Goal: Task Accomplishment & Management: Use online tool/utility

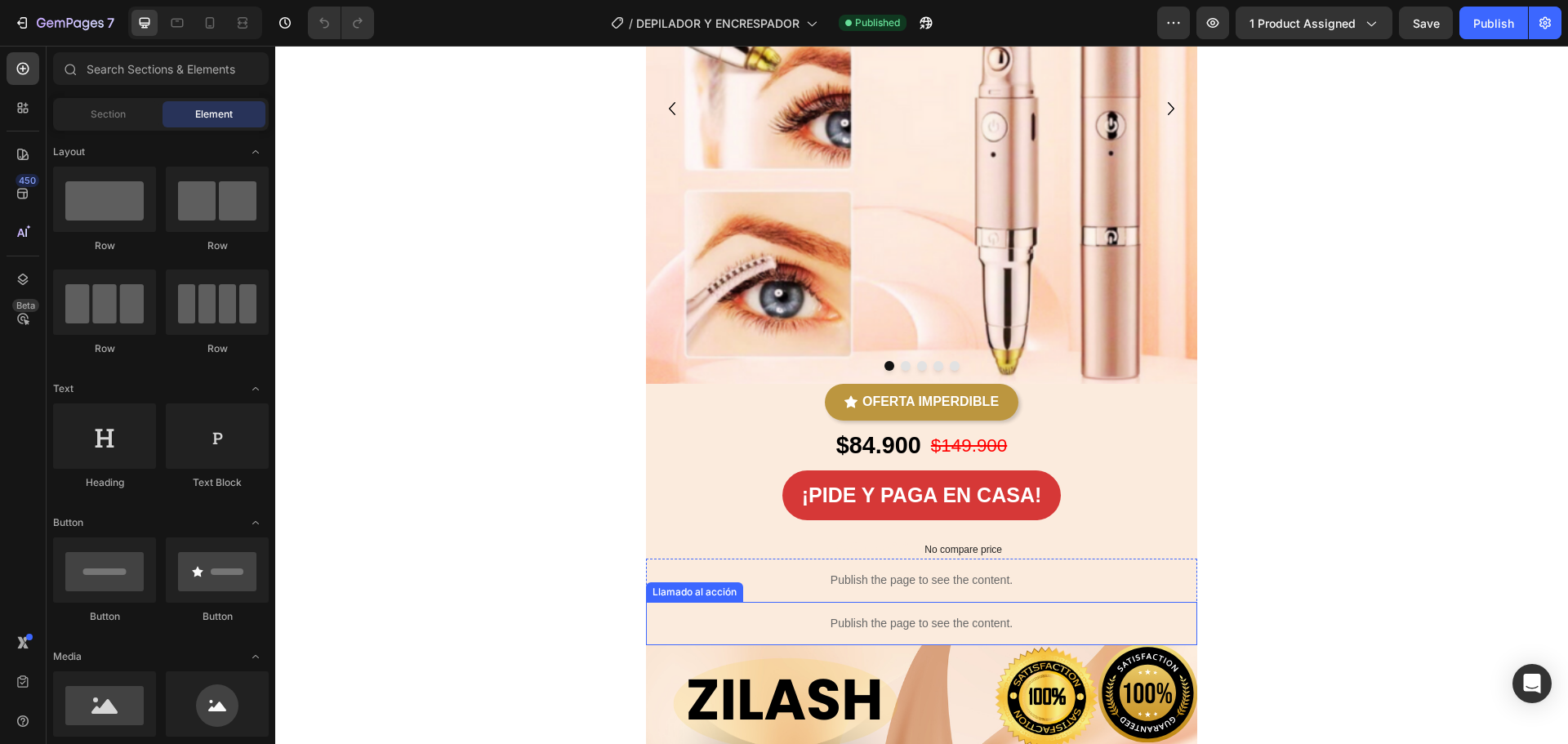
scroll to position [245, 0]
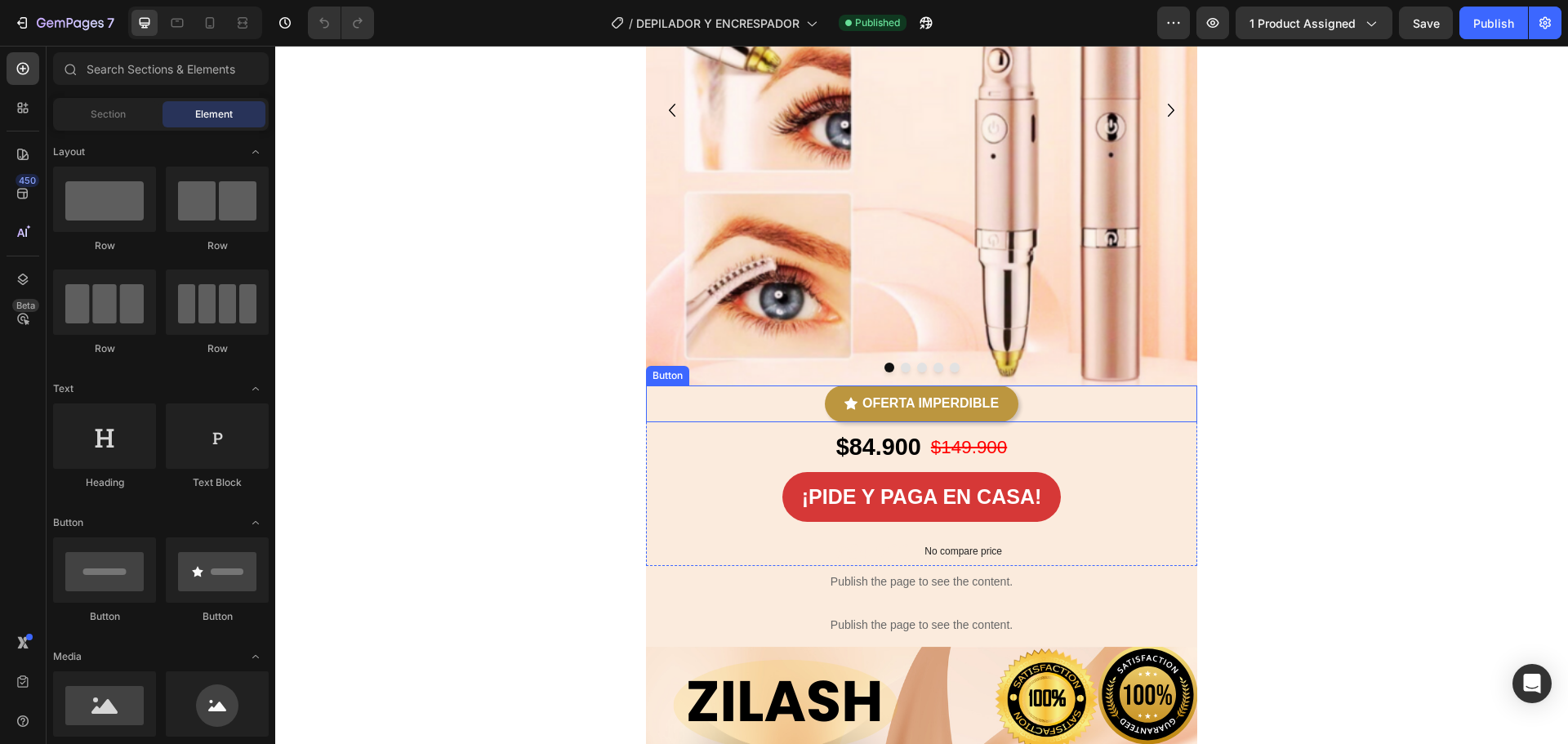
click at [706, 418] on div "OFERTA IMPERDIBLE Button" at bounding box center [922, 404] width 552 height 37
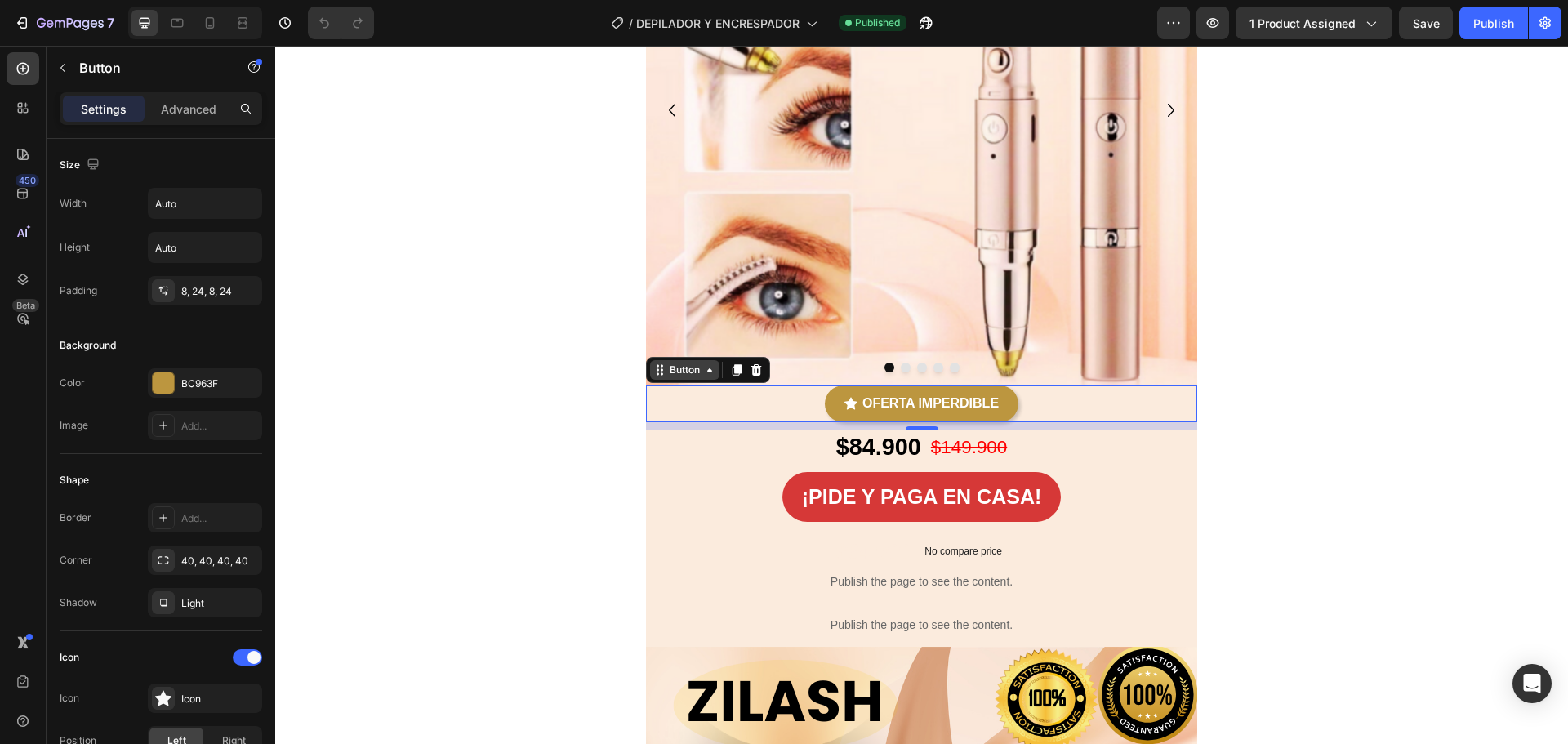
click at [704, 374] on div "Button" at bounding box center [685, 369] width 70 height 19
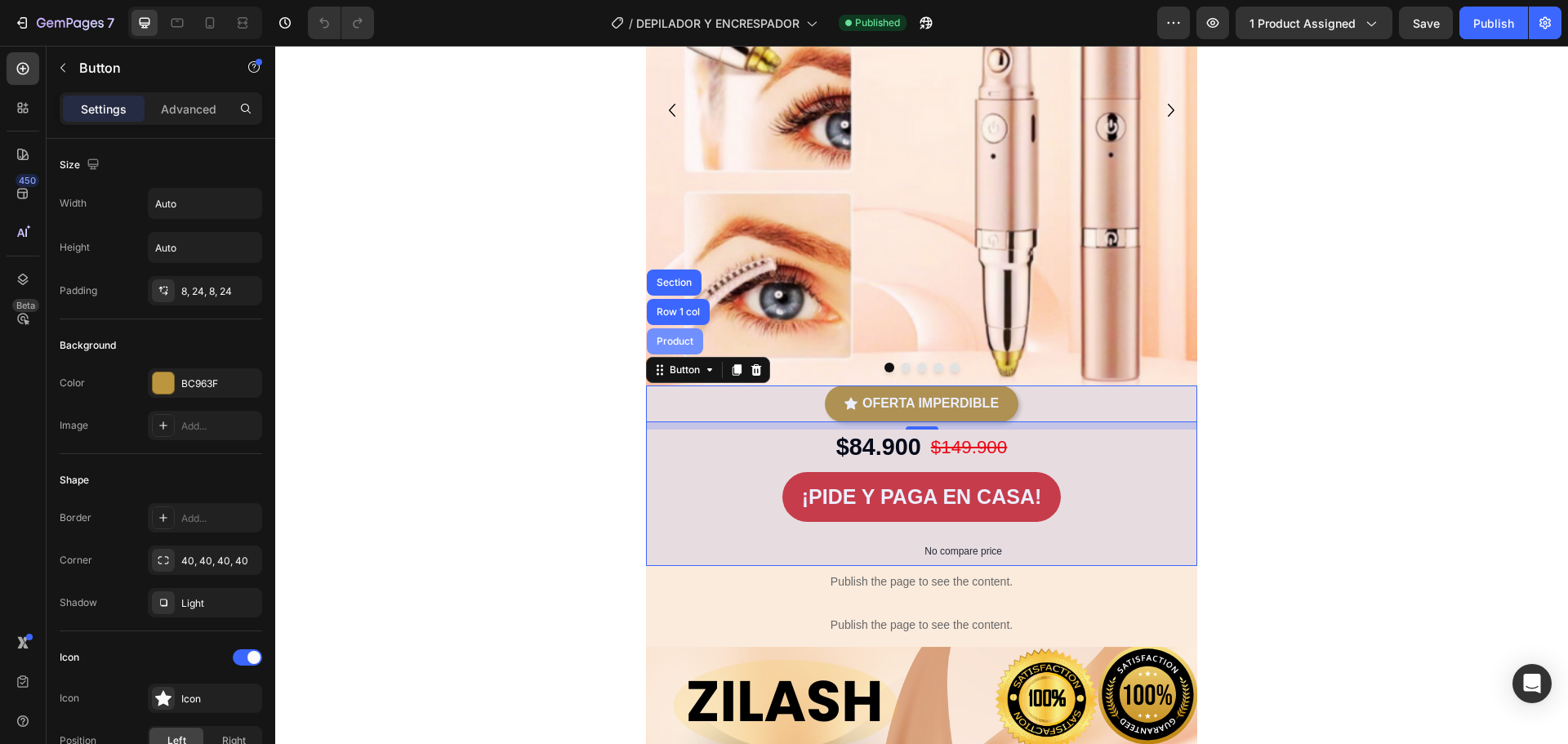
click at [676, 334] on div "Product" at bounding box center [674, 341] width 56 height 27
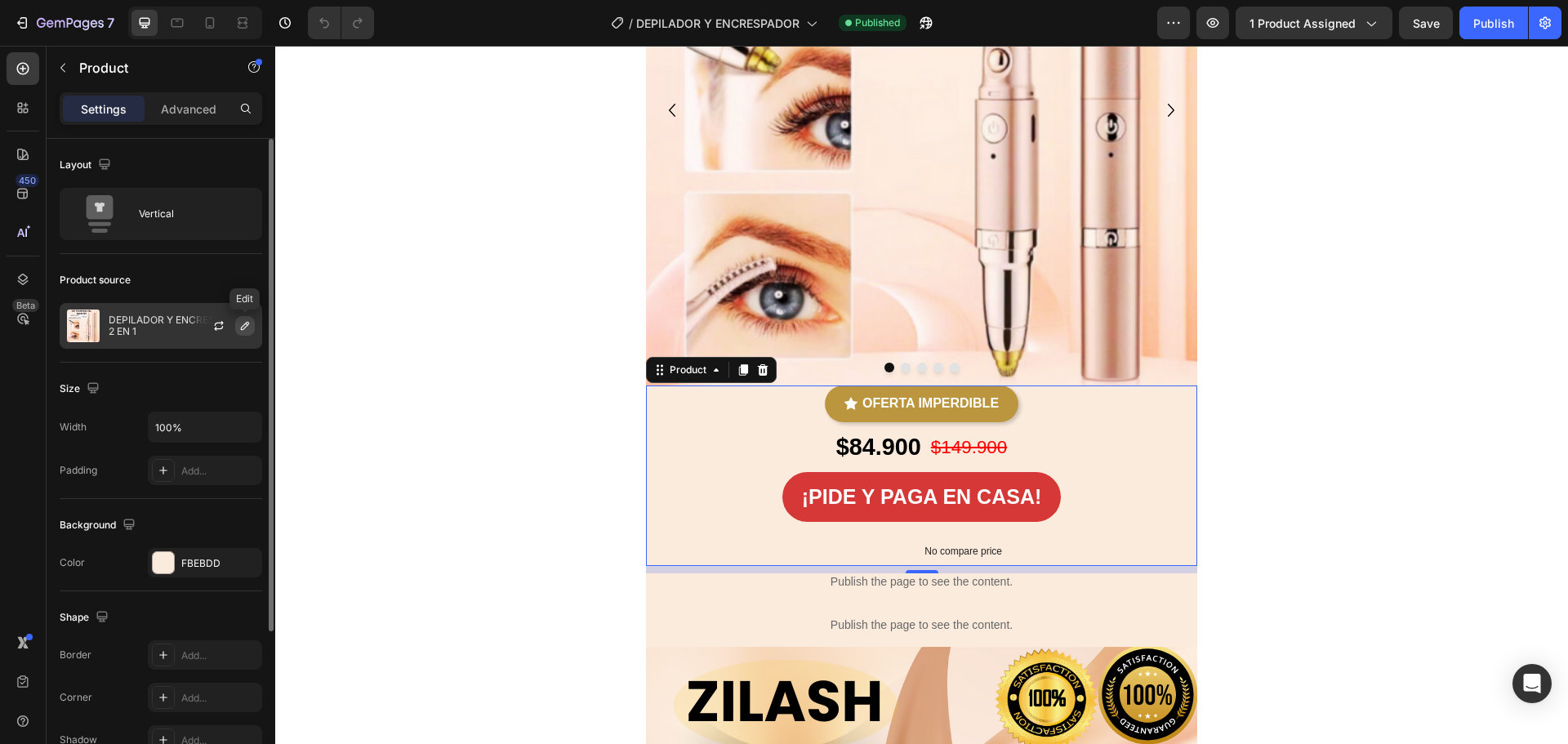
click at [246, 326] on icon "button" at bounding box center [245, 325] width 13 height 13
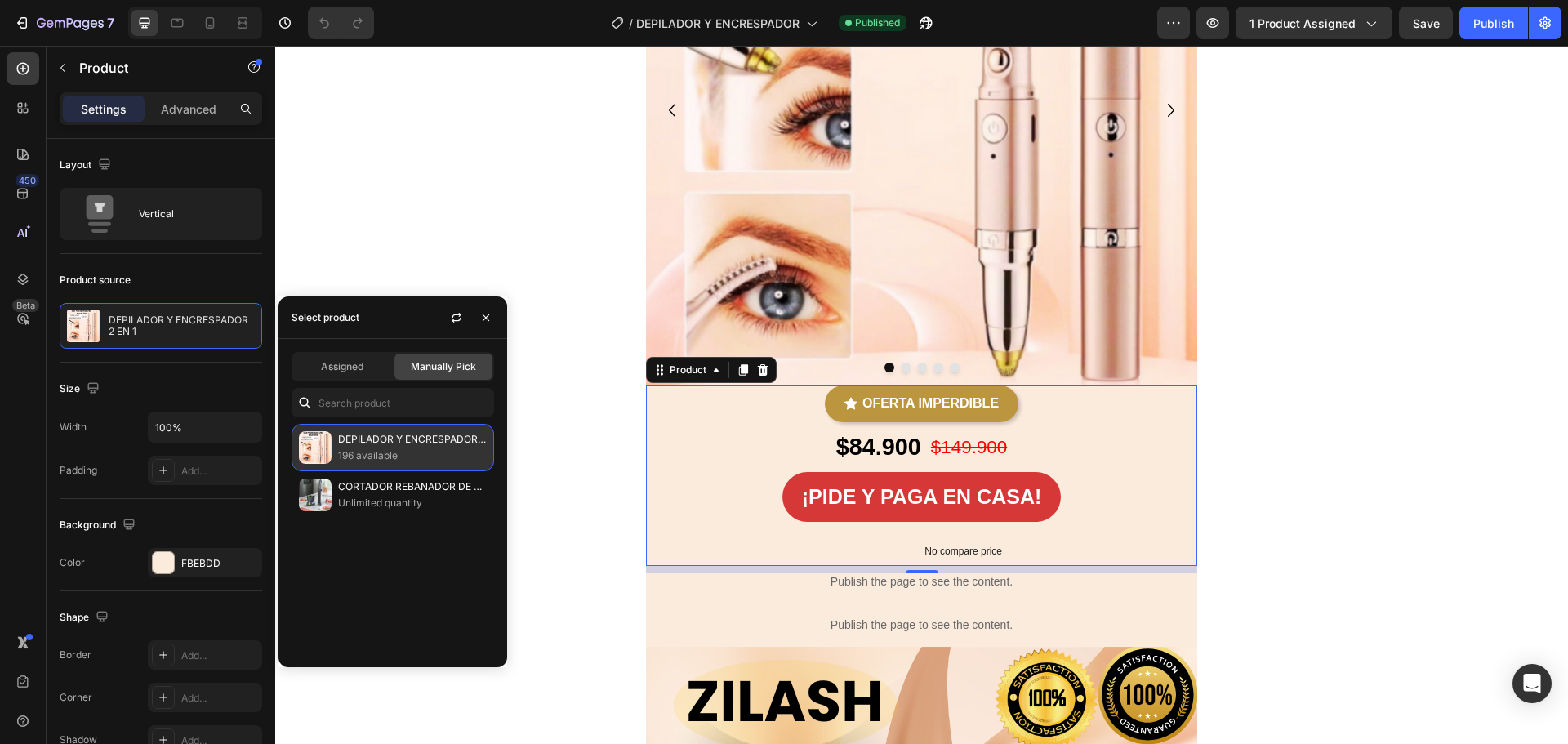
click at [357, 439] on p "DEPILADOR Y ENCRESPADOR 2 EN 1" at bounding box center [412, 440] width 148 height 16
click at [414, 459] on p "196 available" at bounding box center [412, 455] width 148 height 16
click at [415, 457] on p "196 available" at bounding box center [412, 455] width 148 height 16
click at [416, 456] on p "196 available" at bounding box center [412, 455] width 148 height 16
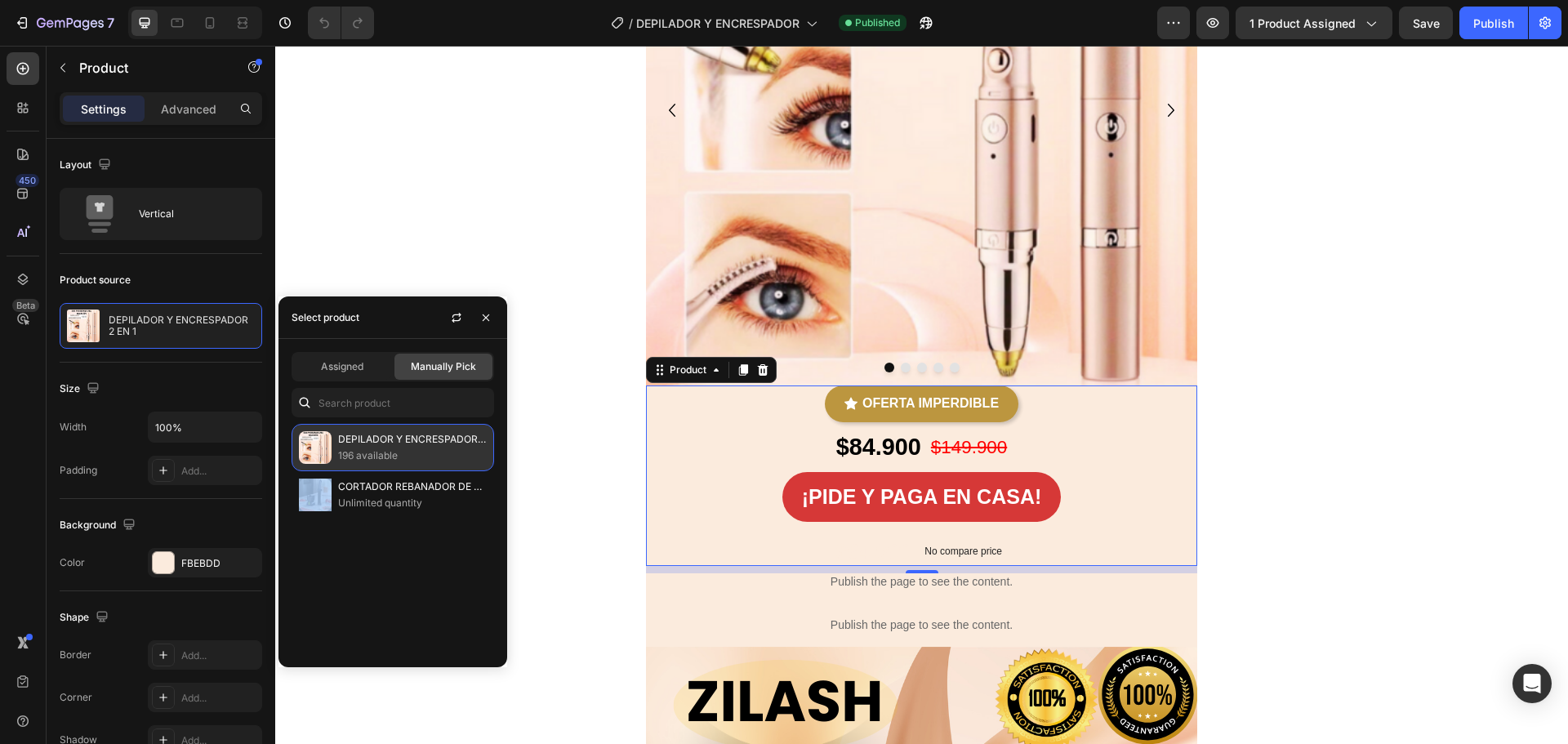
click at [417, 455] on p "196 available" at bounding box center [412, 455] width 148 height 16
click at [335, 356] on div "Assigned" at bounding box center [342, 367] width 98 height 27
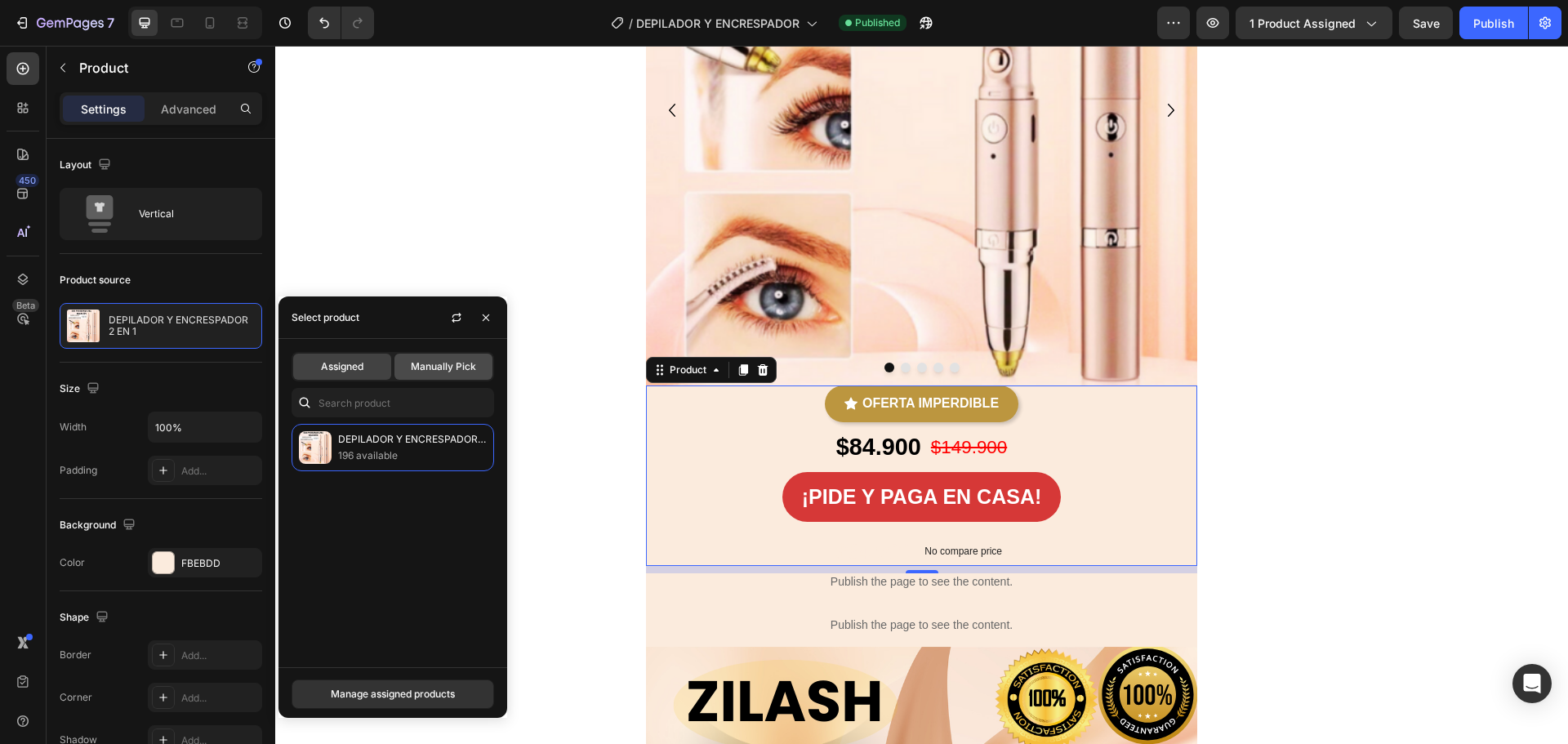
click at [431, 354] on div "Manually Pick" at bounding box center [443, 367] width 98 height 27
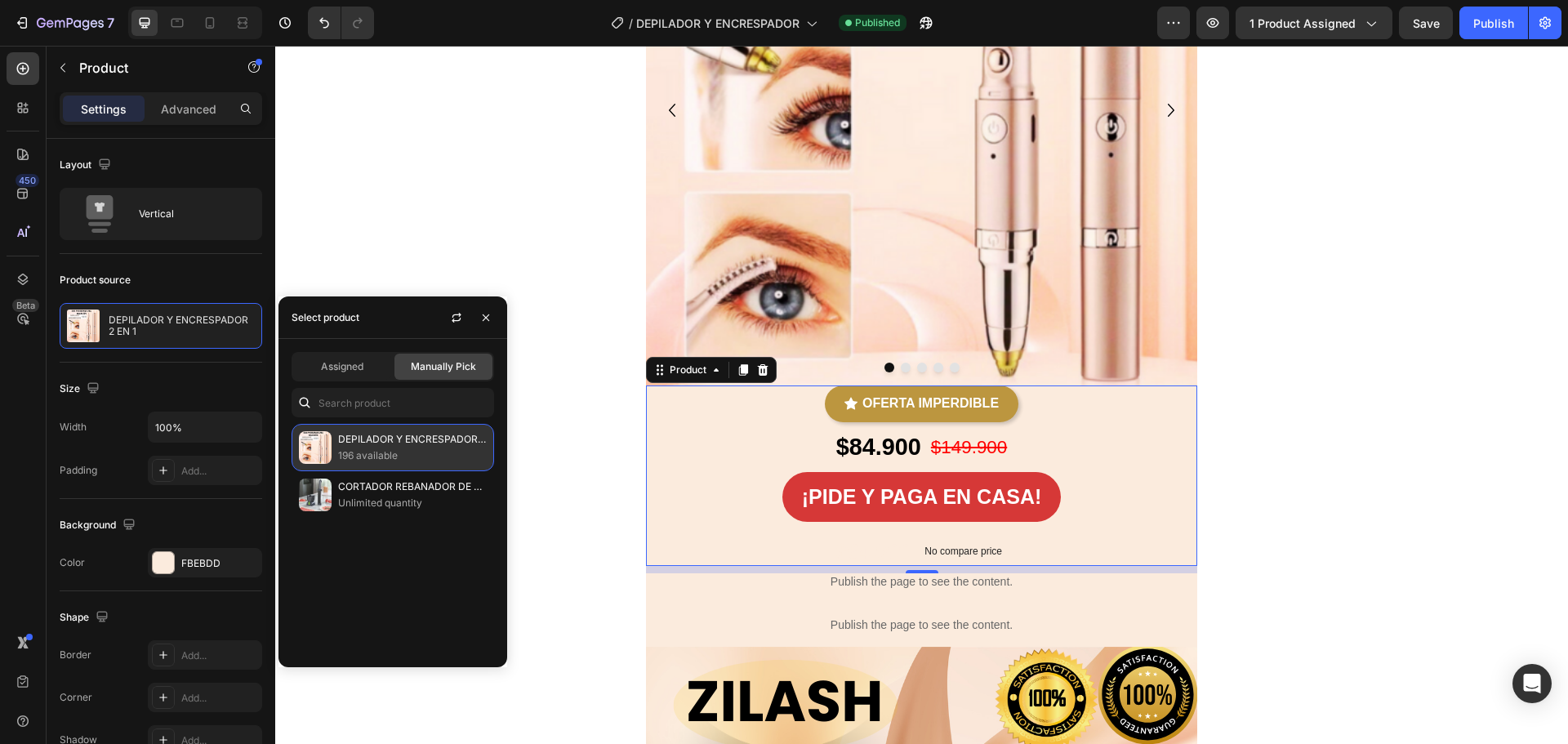
click at [333, 453] on div "DEPILADOR Y ENCRESPADOR 2 EN 1 196 available" at bounding box center [392, 448] width 203 height 48
click at [311, 454] on img at bounding box center [315, 448] width 33 height 33
click at [311, 453] on img at bounding box center [315, 448] width 33 height 33
drag, startPoint x: 548, startPoint y: 240, endPoint x: 604, endPoint y: 294, distance: 77.8
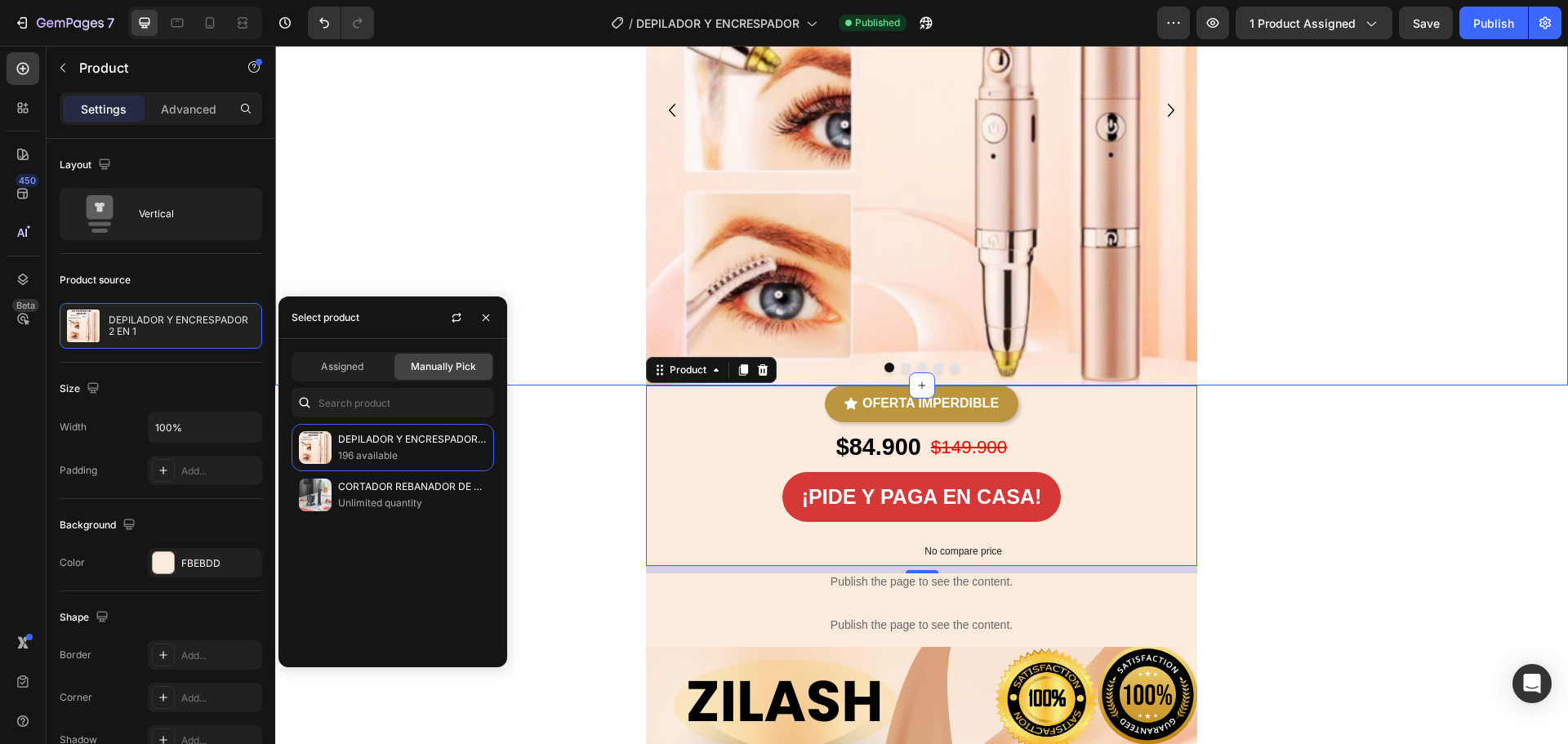
click at [549, 240] on div "Image Image Image Image Image [GEOGRAPHIC_DATA]" at bounding box center [921, 110] width 1293 height 552
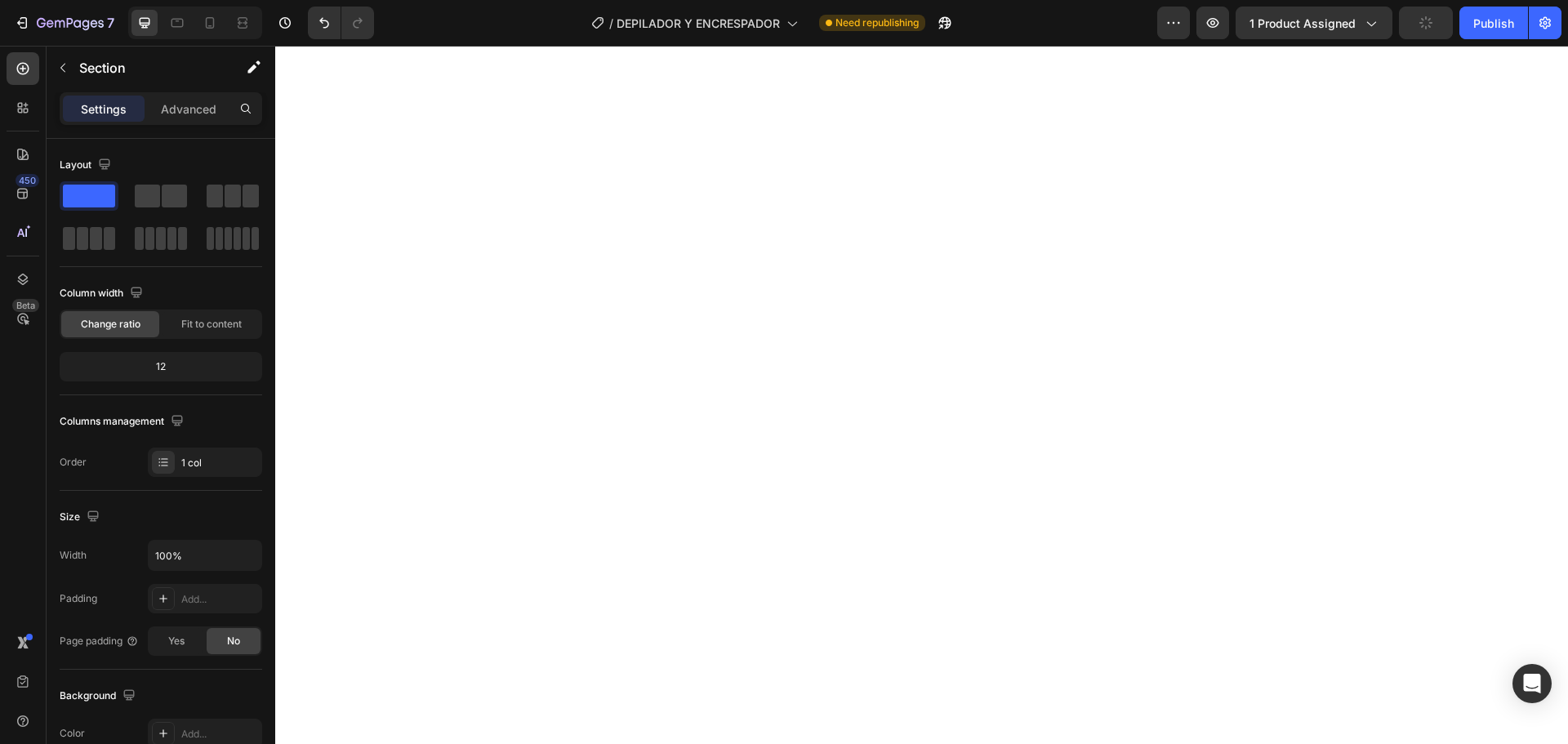
scroll to position [3511, 0]
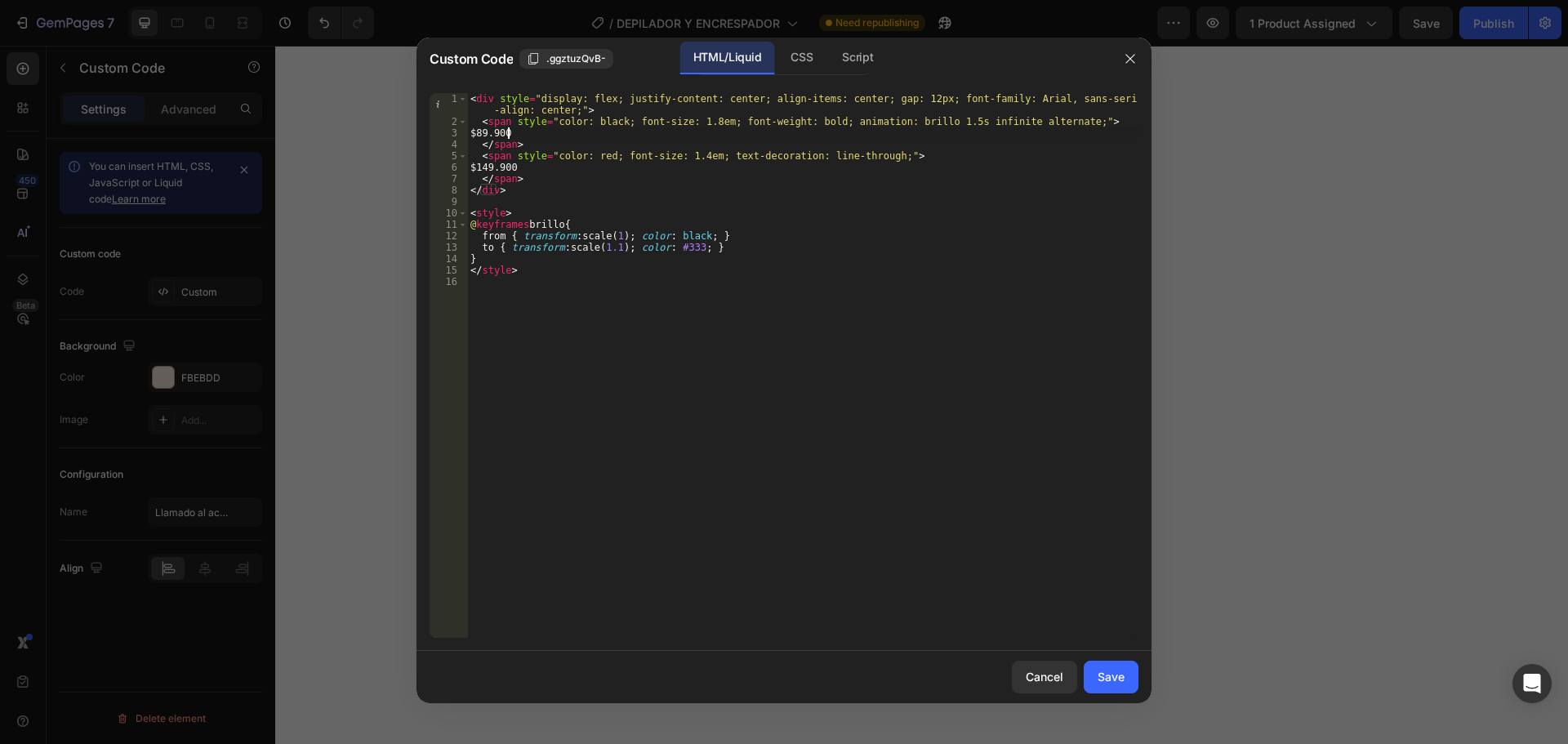
click at [507, 137] on div "< div style = "display: flex; justify-content: center; align-items: center; gap…" at bounding box center [803, 383] width 672 height 579
type textarea "$84.900"
click at [1117, 686] on button "Save" at bounding box center [1112, 677] width 55 height 33
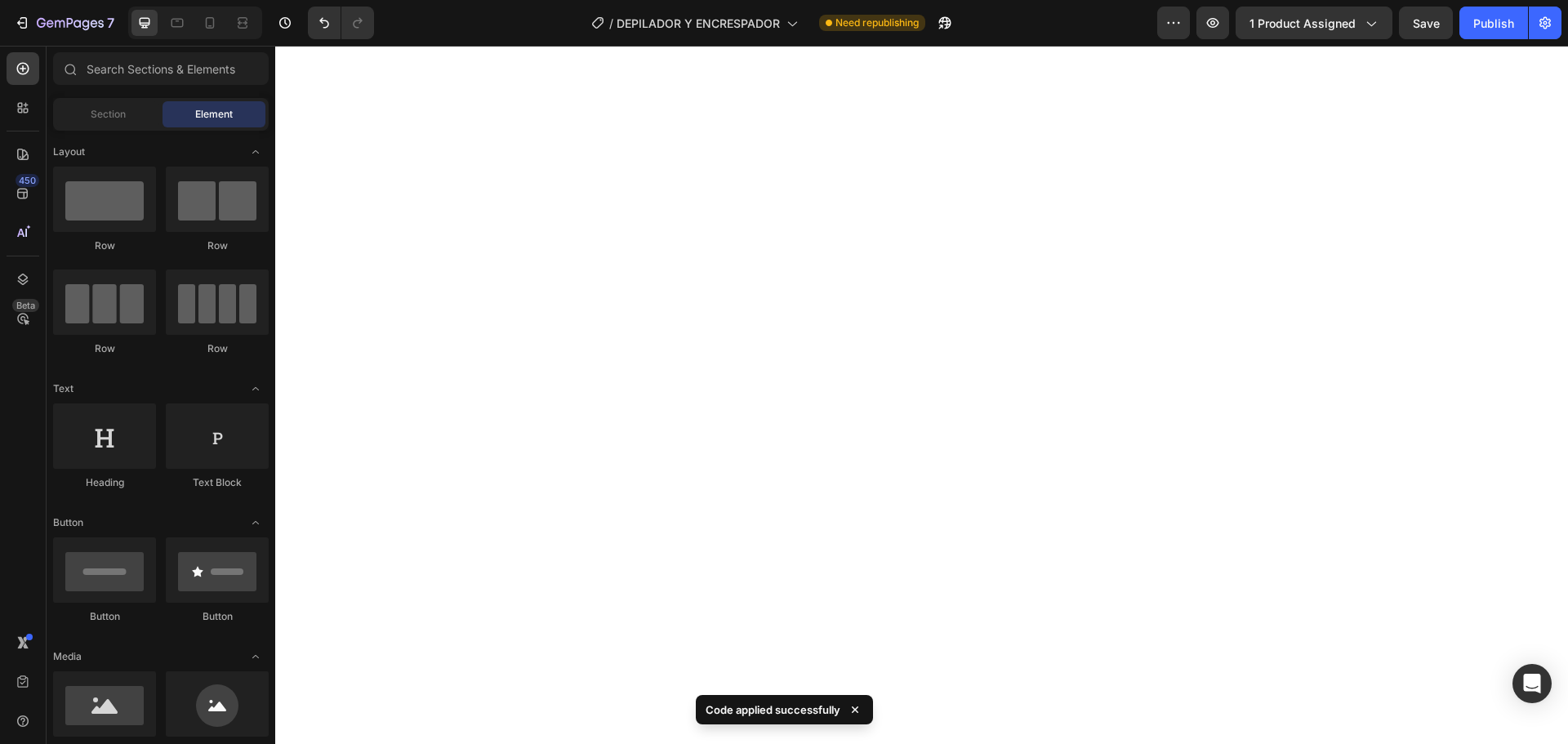
drag, startPoint x: 1381, startPoint y: 279, endPoint x: 1316, endPoint y: 299, distance: 68.0
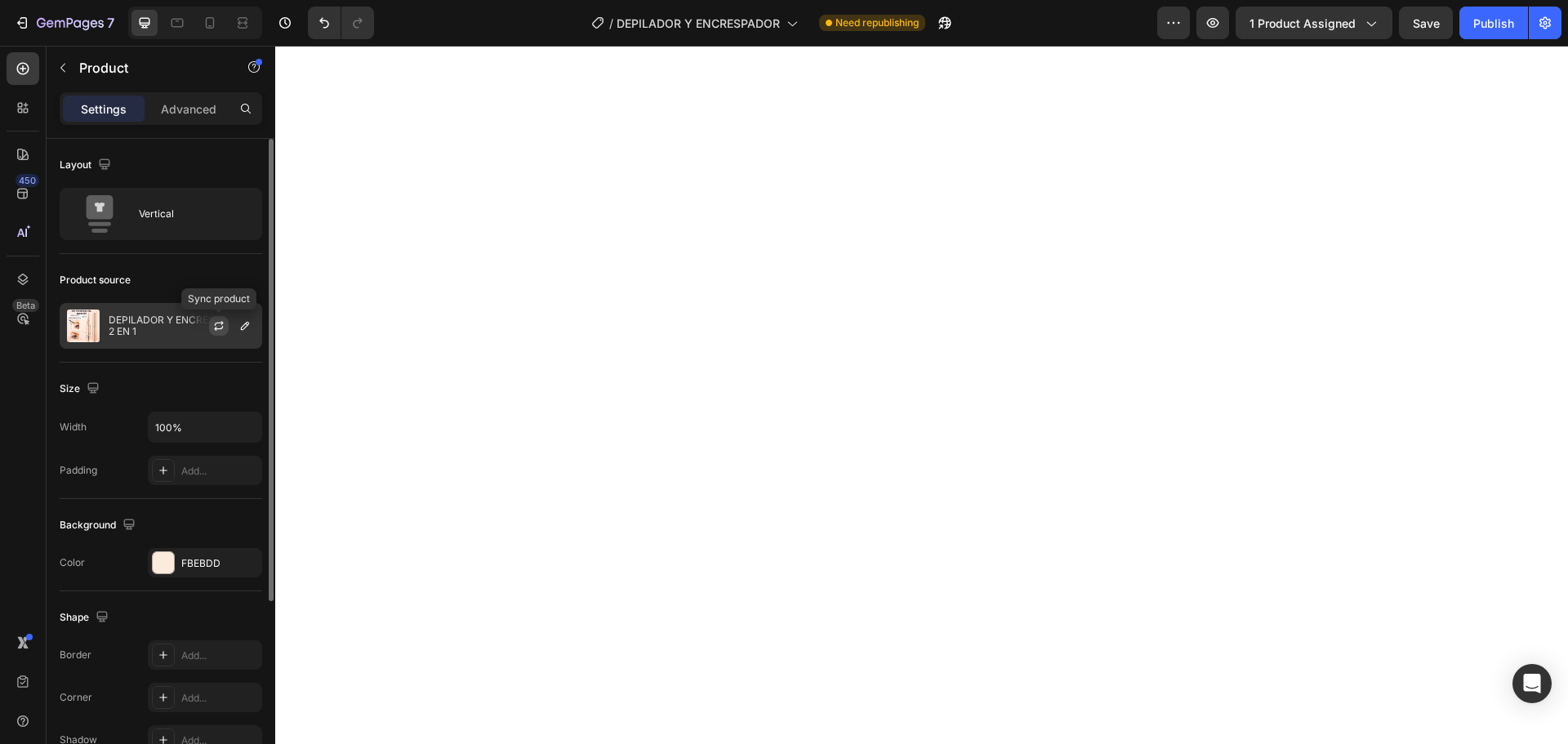
click at [216, 327] on icon "button" at bounding box center [218, 328] width 9 height 5
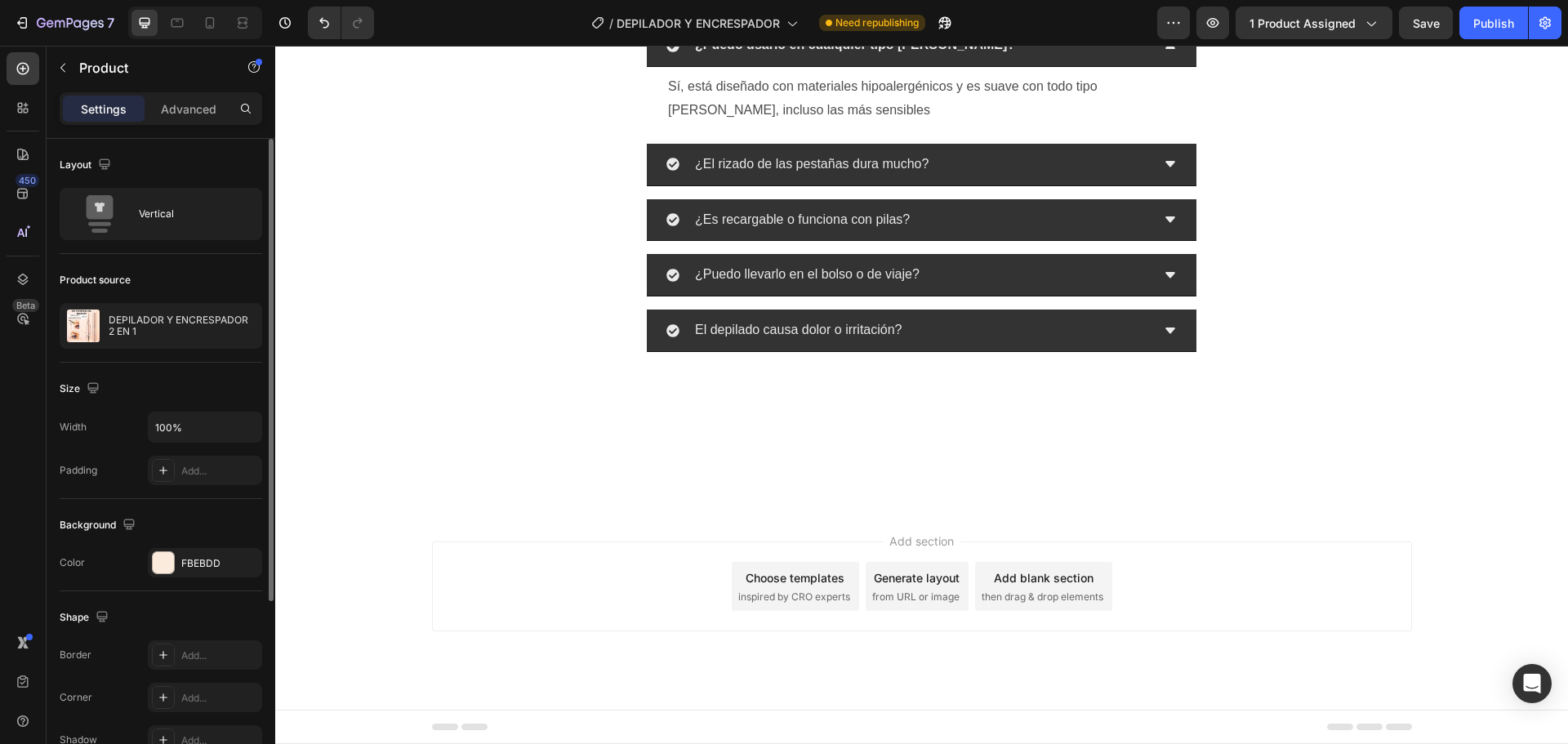
scroll to position [5062, 0]
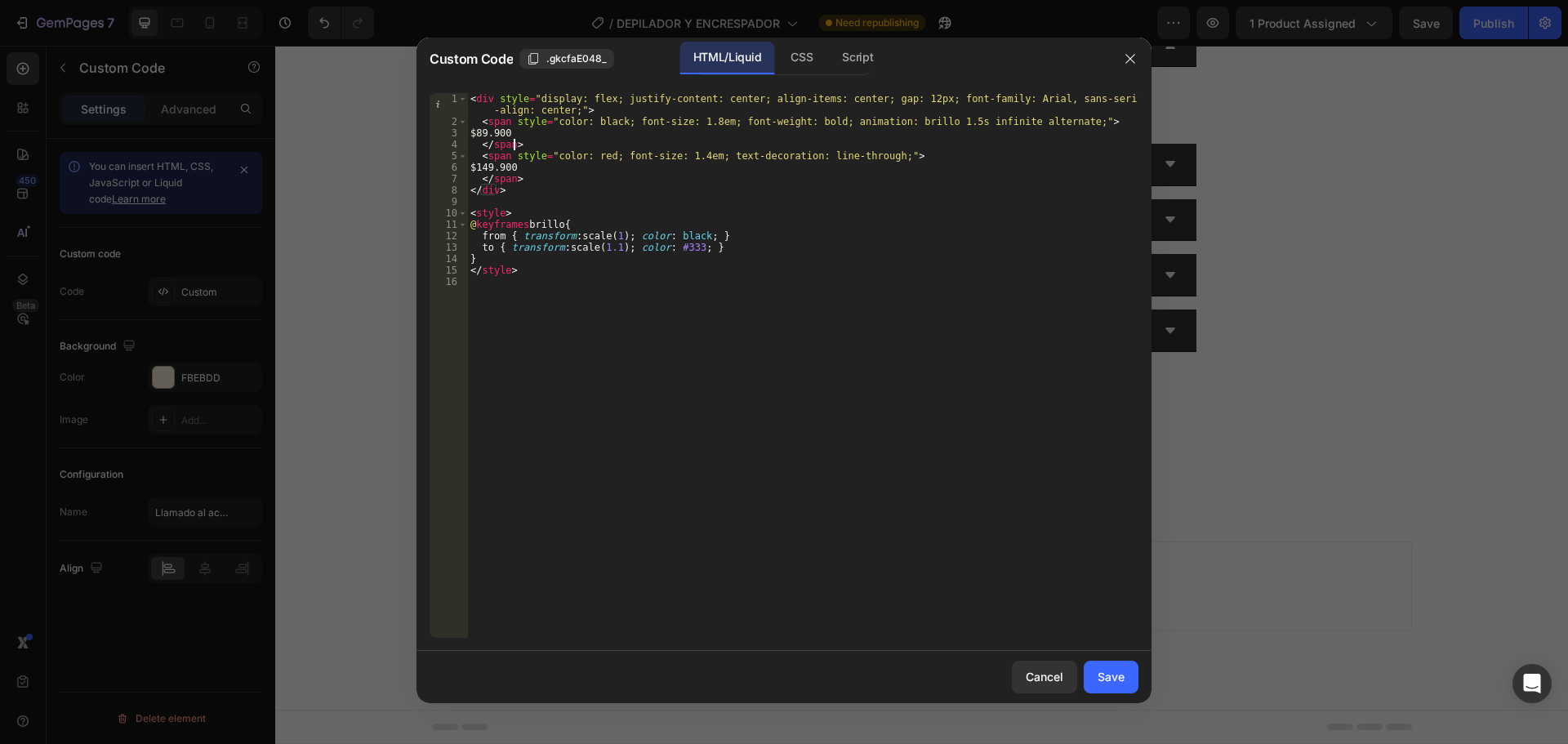
click at [513, 138] on div "< div style = "display: flex; justify-content: center; align-items: center; gap…" at bounding box center [803, 383] width 672 height 579
click at [506, 128] on div "< div style = "display: flex; justify-content: center; align-items: center; gap…" at bounding box center [803, 383] width 672 height 579
type textarea "$84.900"
click at [1107, 679] on div "Save" at bounding box center [1111, 676] width 27 height 17
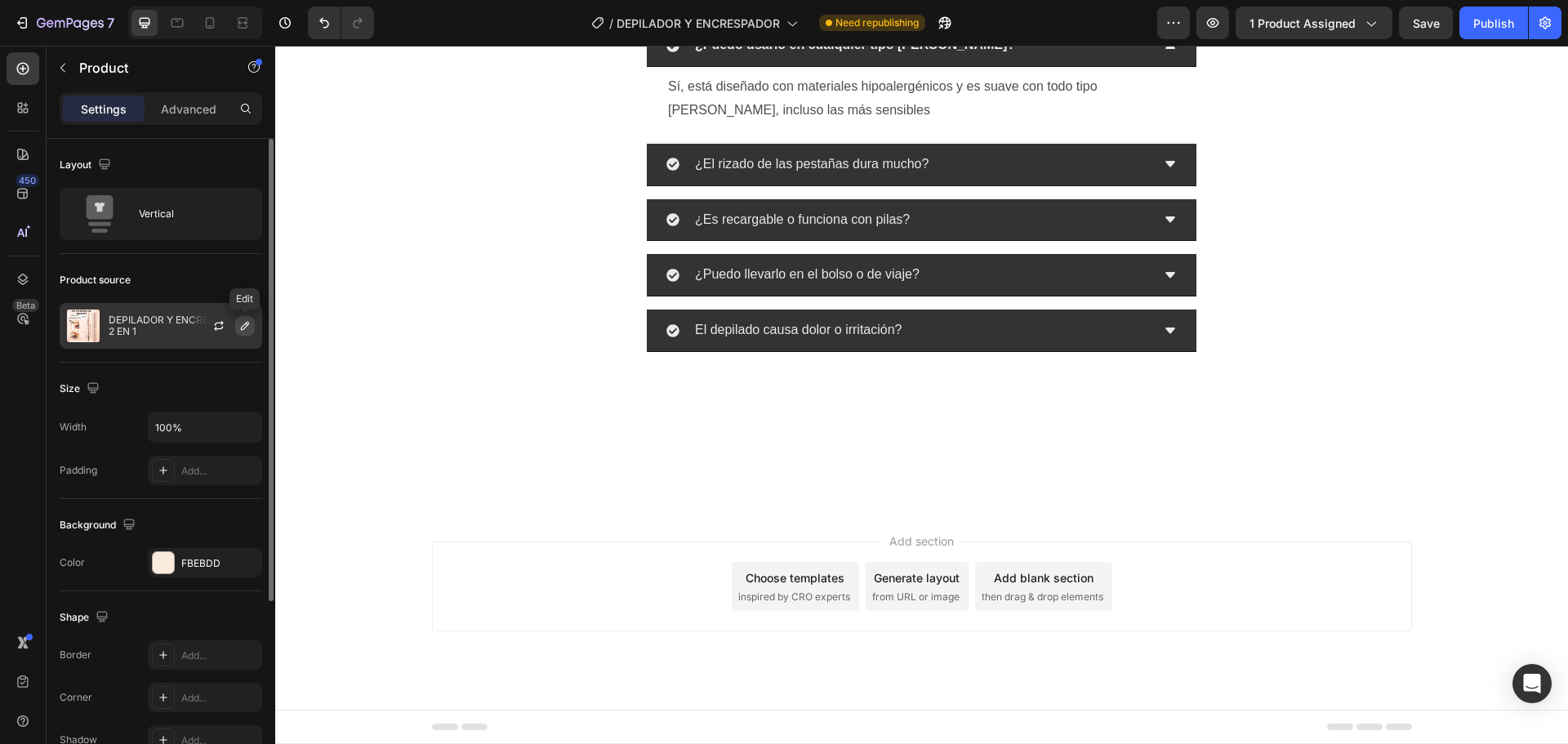
click at [238, 326] on icon "button" at bounding box center [245, 325] width 13 height 13
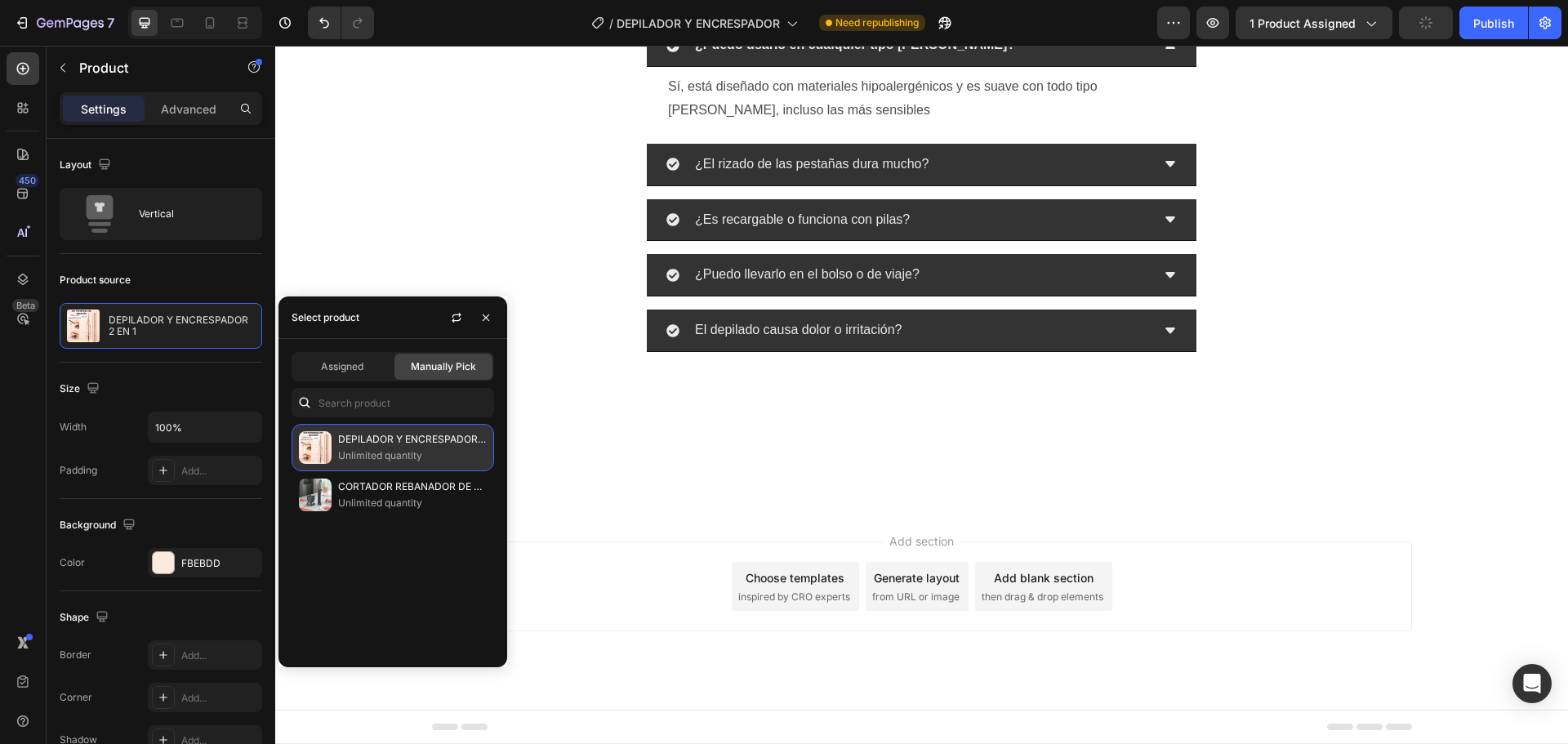
click at [334, 442] on div "DEPILADOR Y ENCRESPADOR 2 EN 1 Unlimited quantity" at bounding box center [392, 448] width 203 height 48
click at [333, 442] on div "DEPILADOR Y ENCRESPADOR 2 EN 1 Unlimited quantity" at bounding box center [392, 448] width 203 height 48
click at [333, 443] on div "DEPILADOR Y ENCRESPADOR 2 EN 1 Unlimited quantity" at bounding box center [392, 448] width 203 height 48
click at [329, 443] on img at bounding box center [315, 448] width 33 height 33
click at [356, 369] on span "Assigned" at bounding box center [342, 367] width 42 height 15
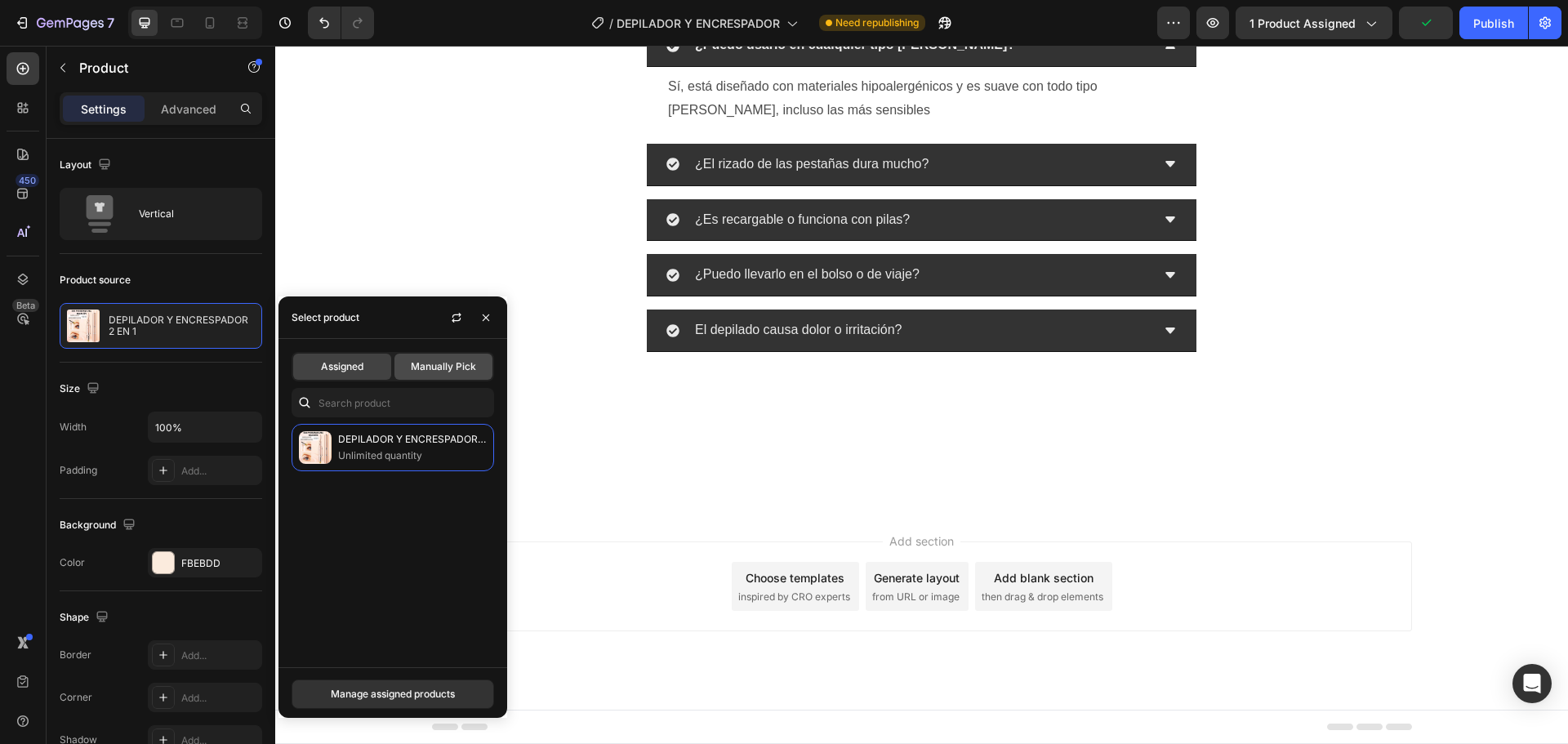
click at [448, 350] on div "Assigned Manually Pick DEPILADOR Y ENCRESPADOR 2 EN 1 Unlimited quantity" at bounding box center [393, 503] width 229 height 328
click at [448, 364] on span "Manually Pick" at bounding box center [443, 367] width 65 height 15
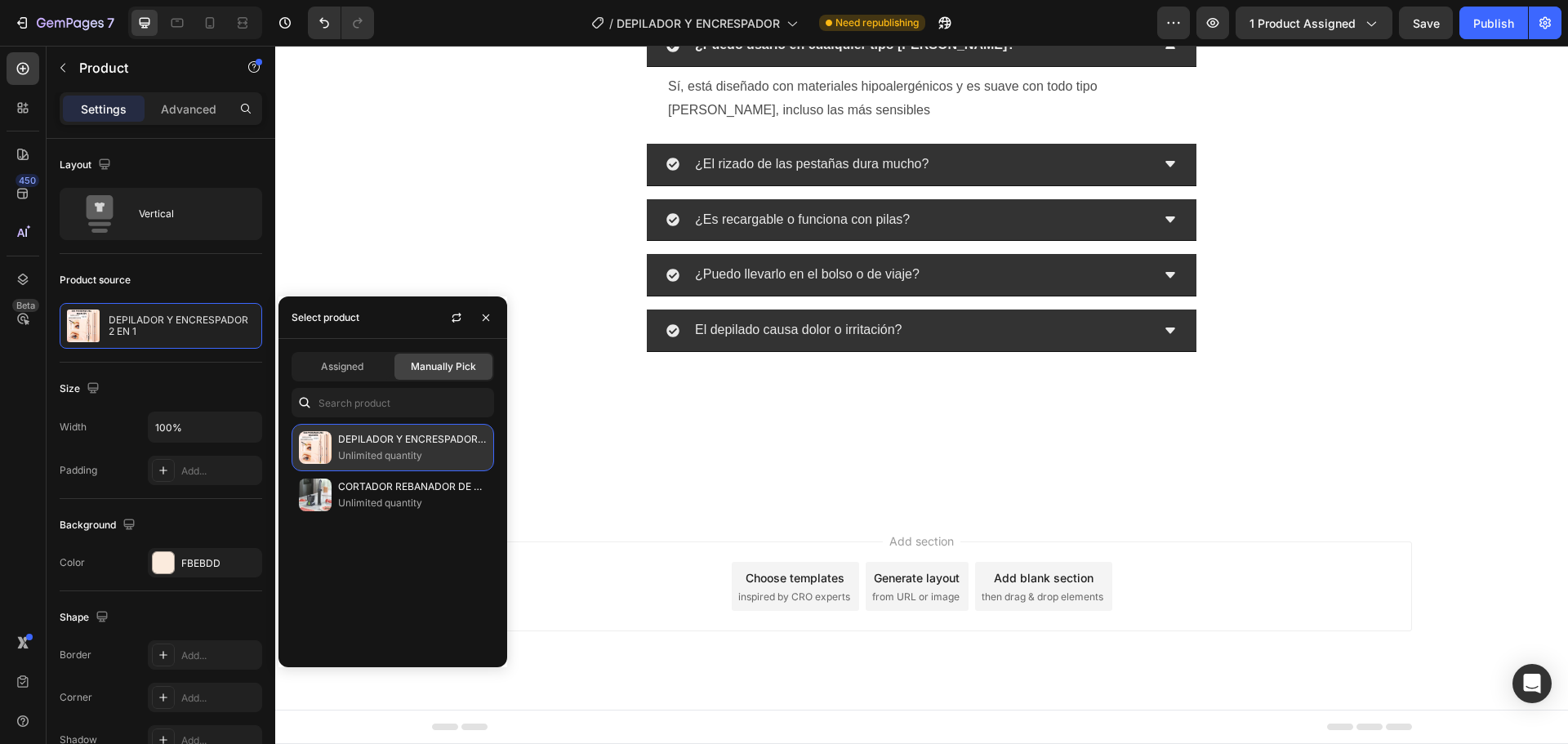
click at [320, 454] on img at bounding box center [315, 448] width 33 height 33
click at [319, 454] on img at bounding box center [315, 448] width 33 height 33
click at [320, 451] on img at bounding box center [315, 448] width 33 height 33
click at [482, 319] on icon "button" at bounding box center [486, 318] width 13 height 13
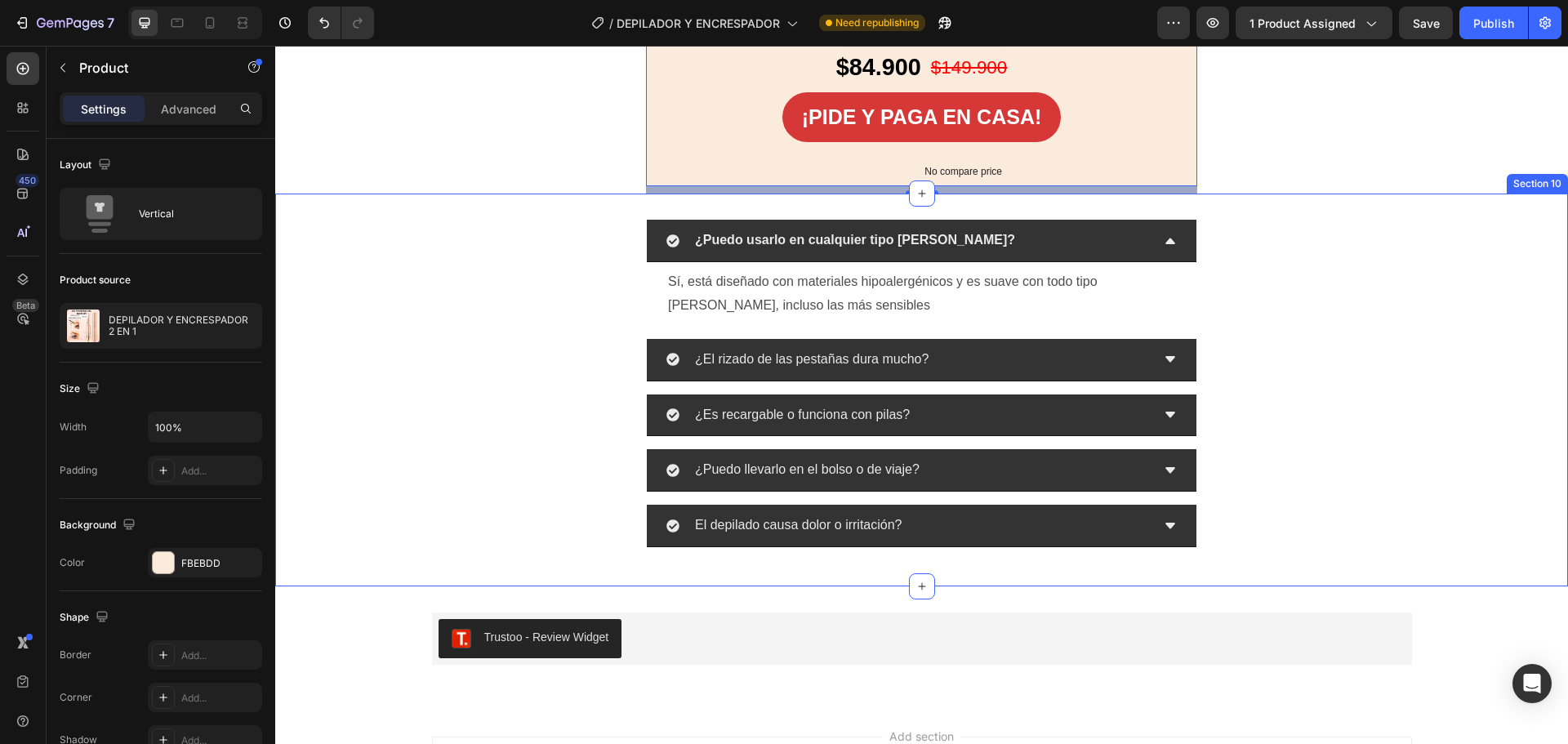
scroll to position [5666, 0]
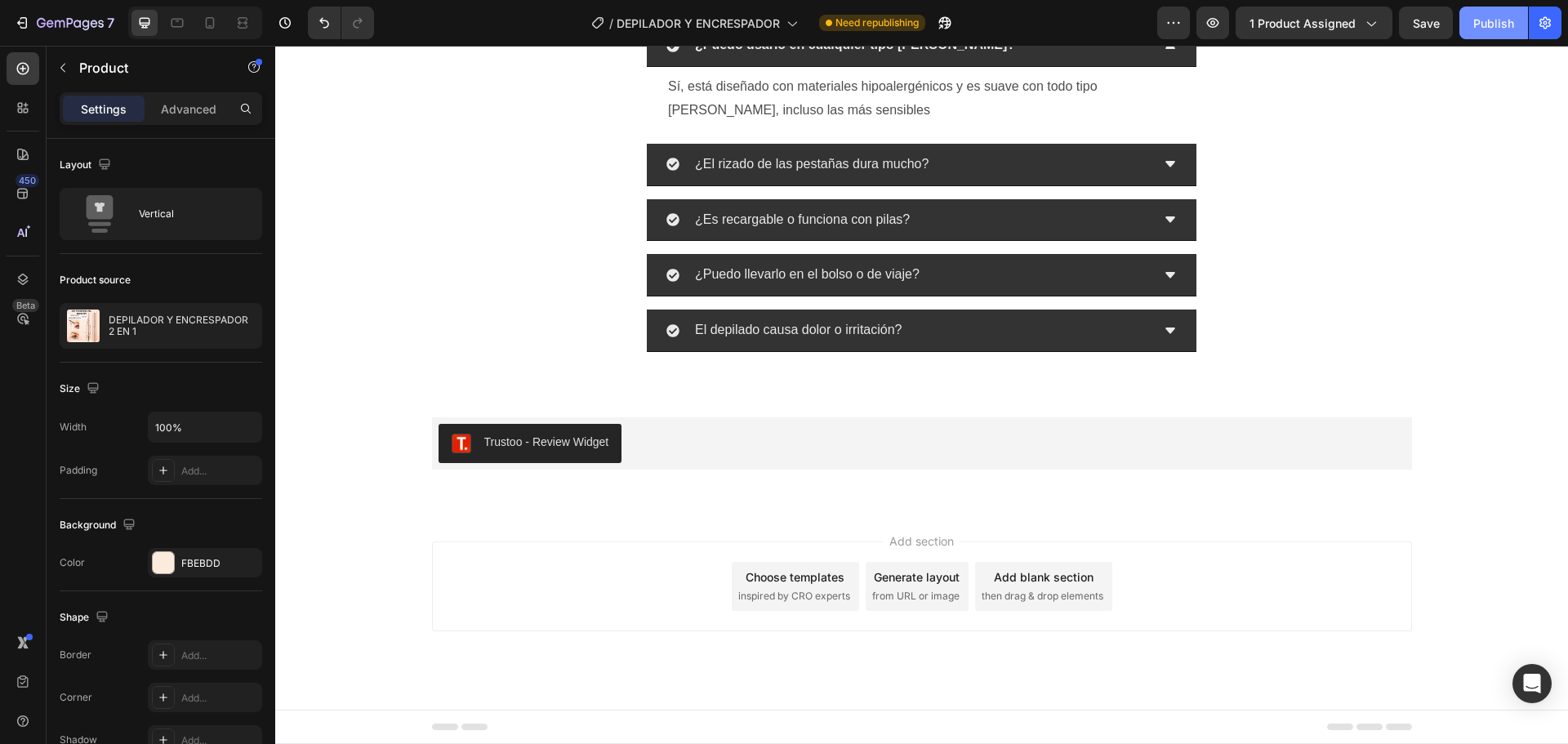
click at [1480, 29] on div "Publish" at bounding box center [1494, 23] width 41 height 17
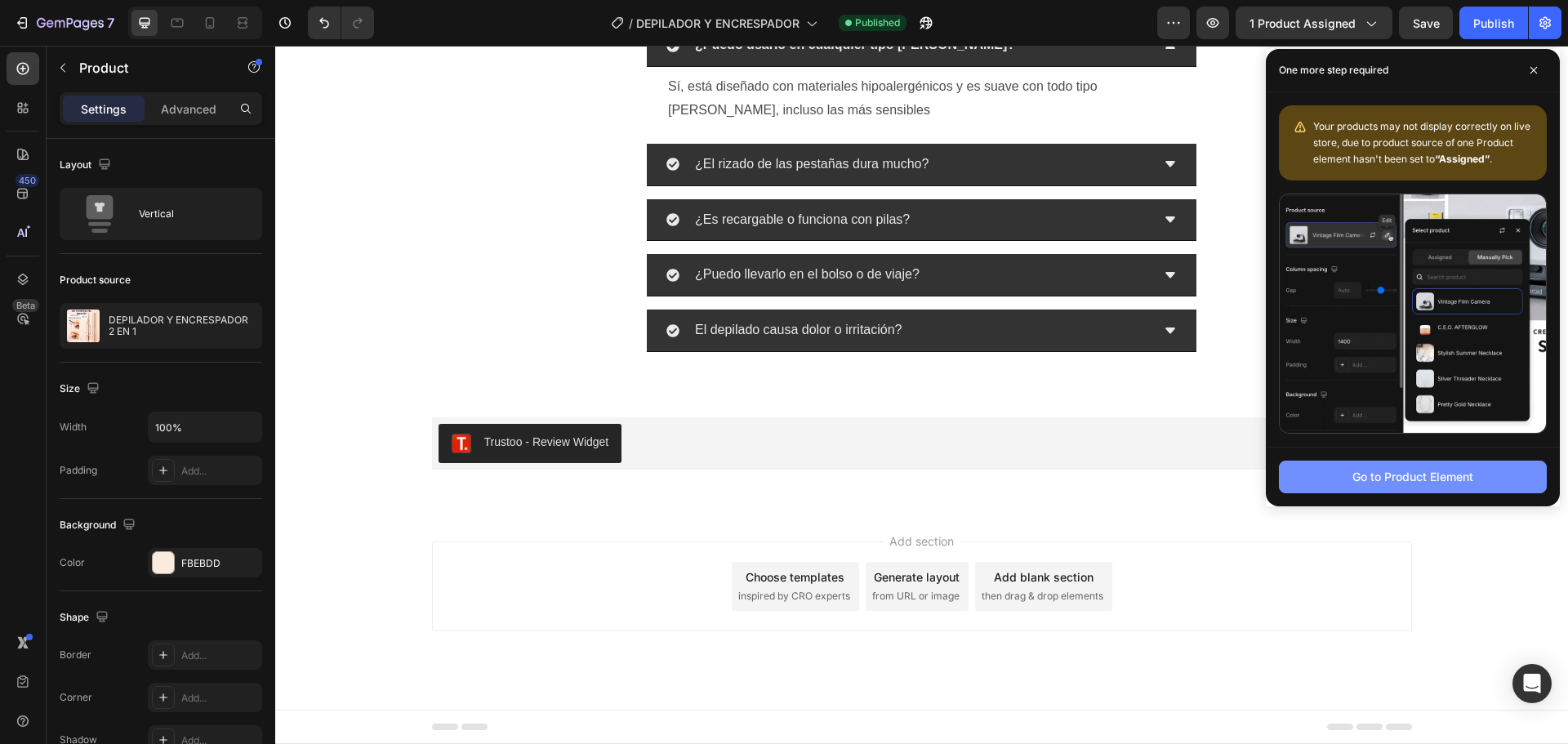
click at [1393, 480] on div "Go to Product Element" at bounding box center [1413, 476] width 121 height 17
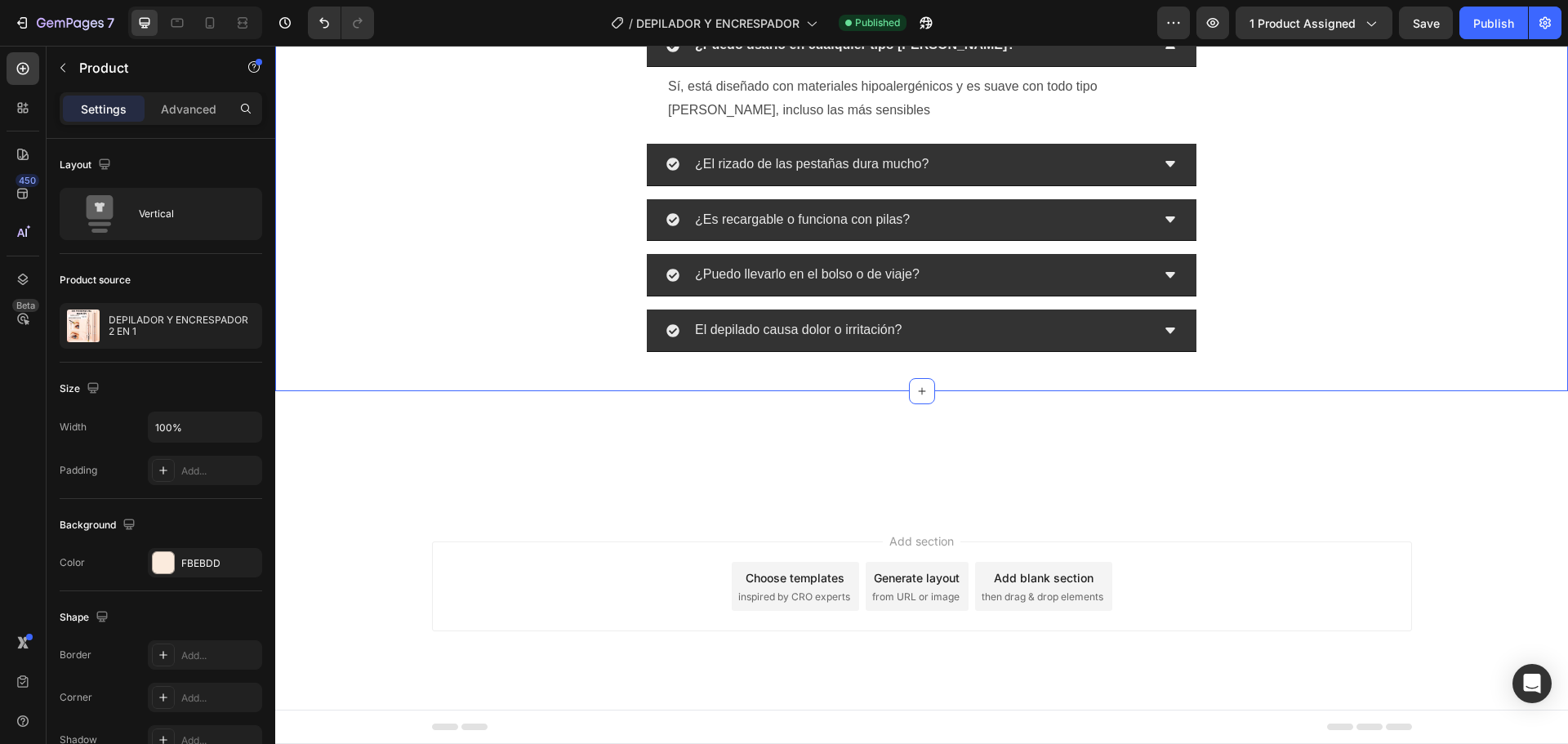
scroll to position [5013, 0]
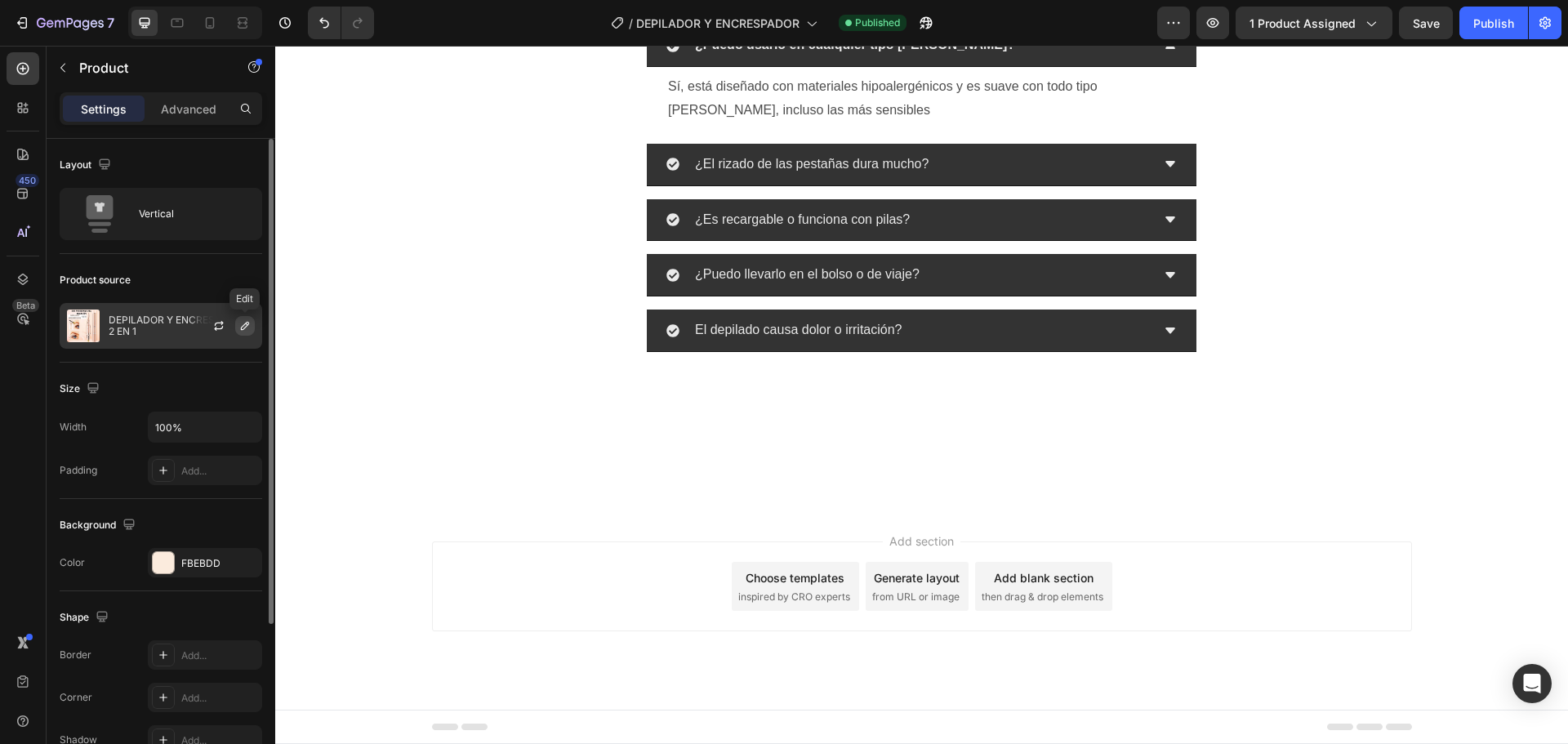
click at [245, 321] on icon "button" at bounding box center [245, 325] width 13 height 13
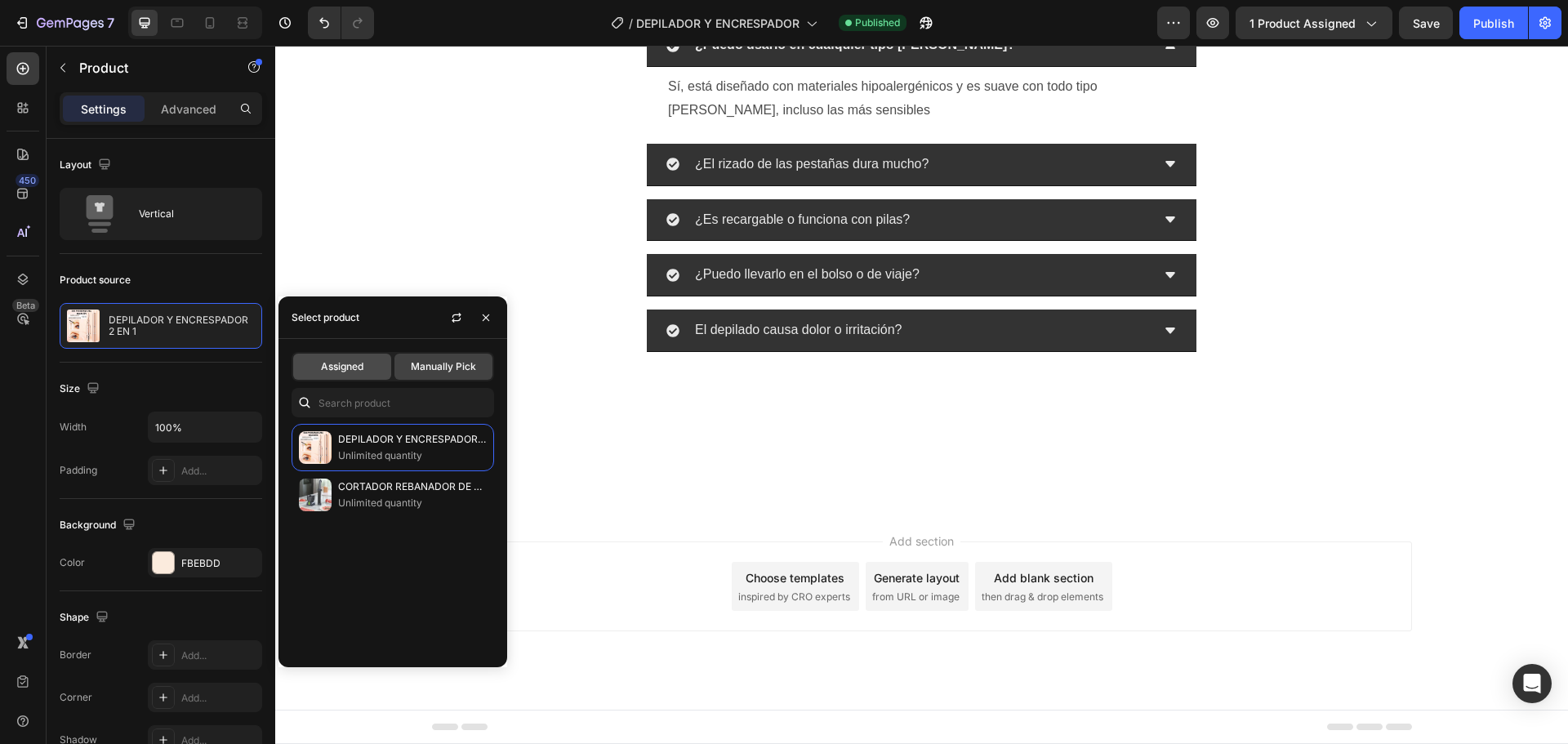
click at [365, 362] on div "Assigned" at bounding box center [342, 367] width 98 height 27
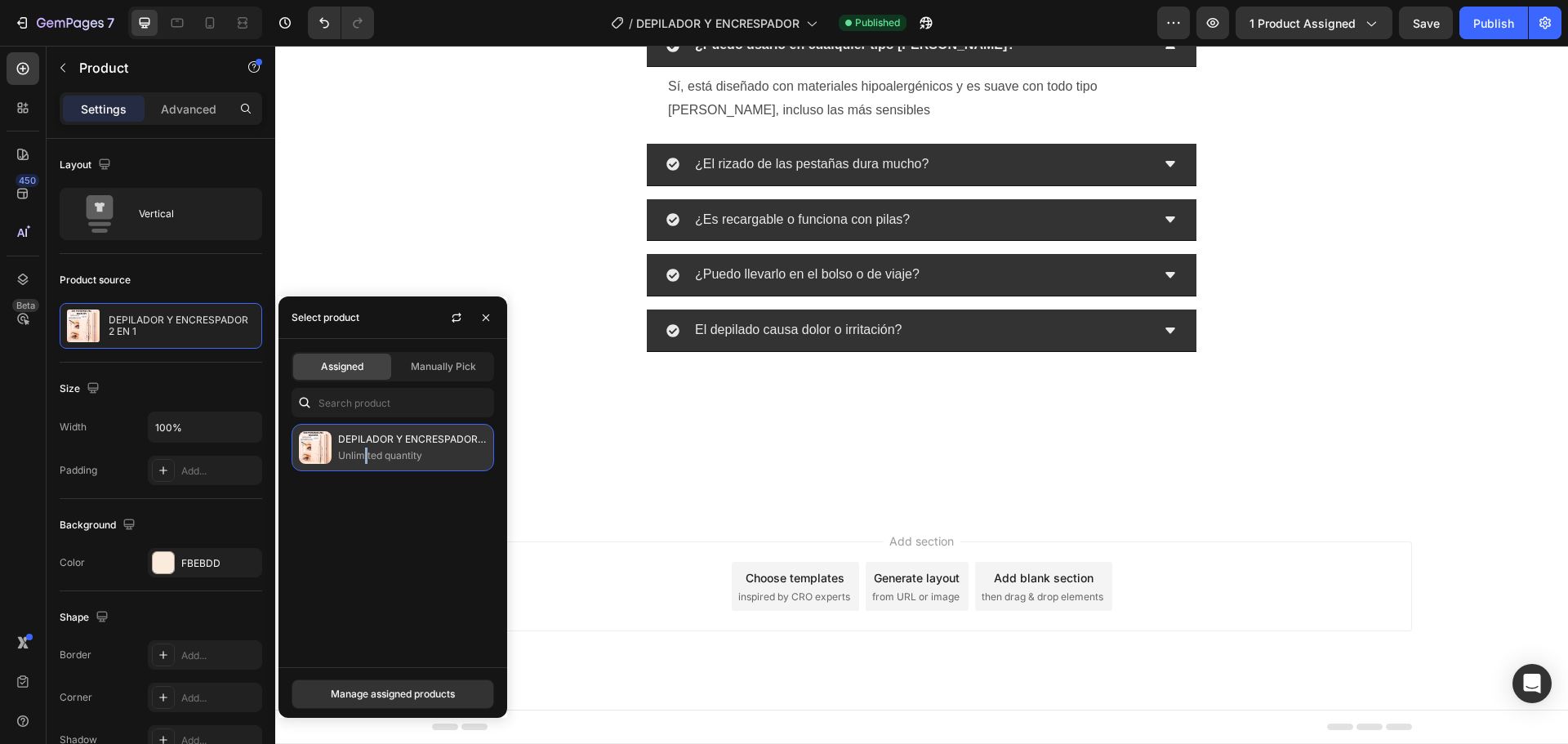
click at [367, 456] on p "Unlimited quantity" at bounding box center [412, 455] width 148 height 16
click at [391, 688] on div "Manage assigned products" at bounding box center [392, 694] width 124 height 15
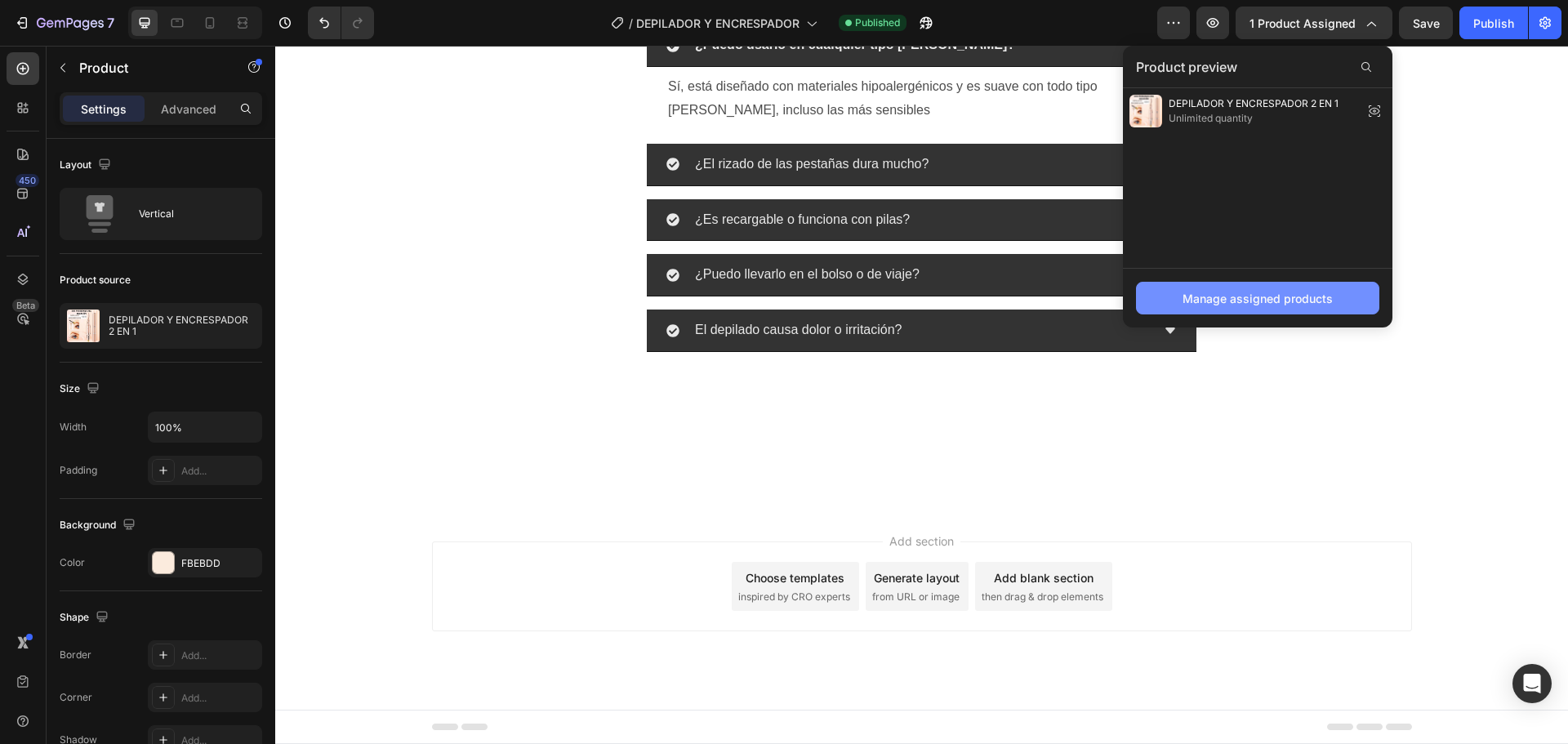
click at [1287, 298] on div "Manage assigned products" at bounding box center [1257, 298] width 150 height 17
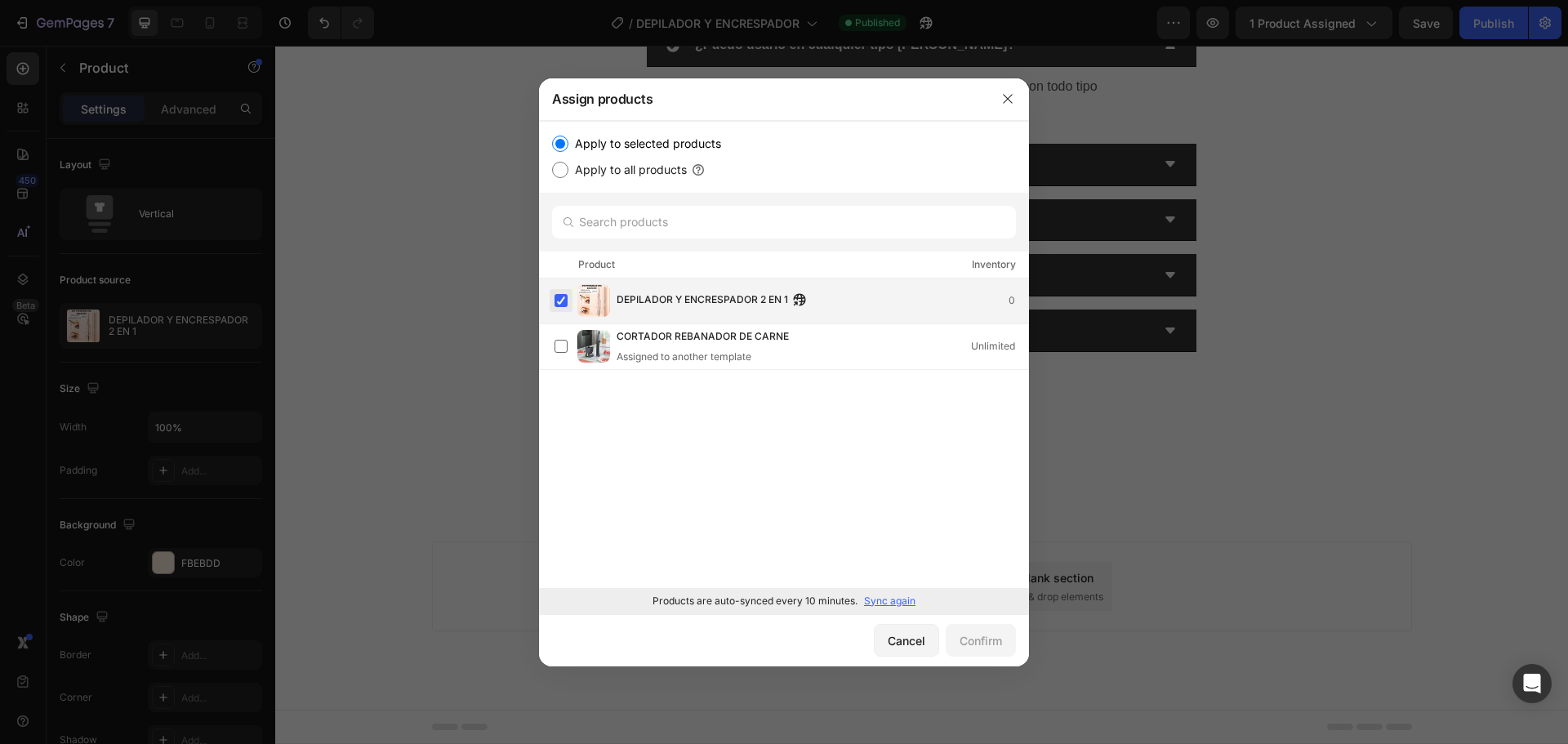
click at [563, 300] on label at bounding box center [561, 301] width 13 height 13
click at [563, 301] on label at bounding box center [561, 301] width 13 height 13
click at [560, 180] on div "Apply to selected products Apply to all products" at bounding box center [784, 157] width 490 height 71
click at [564, 169] on input "Apply to all products" at bounding box center [560, 170] width 16 height 16
radio input "true"
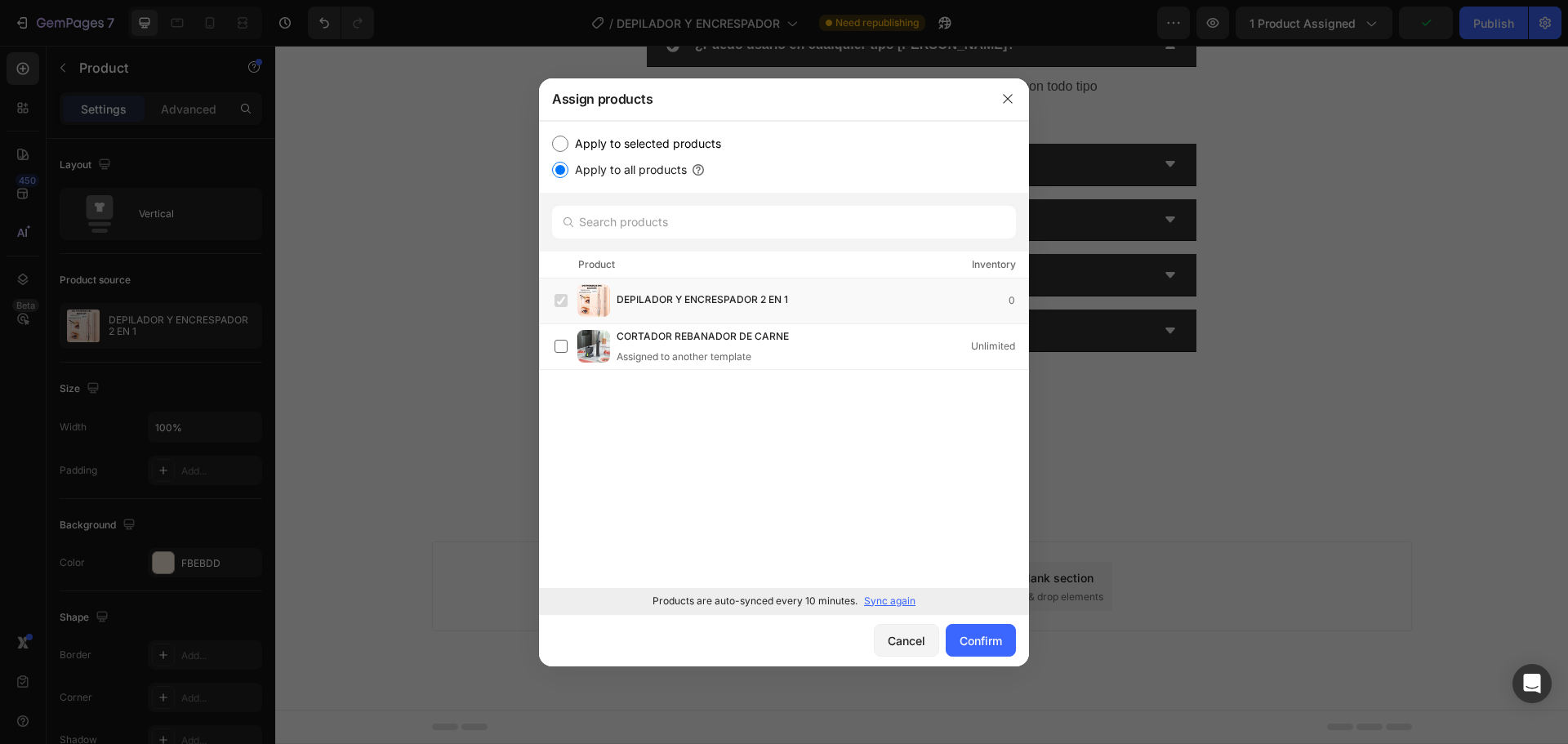
click at [562, 148] on input "Apply to selected products" at bounding box center [560, 144] width 16 height 16
radio input "true"
click at [1002, 91] on button "button" at bounding box center [1007, 99] width 27 height 27
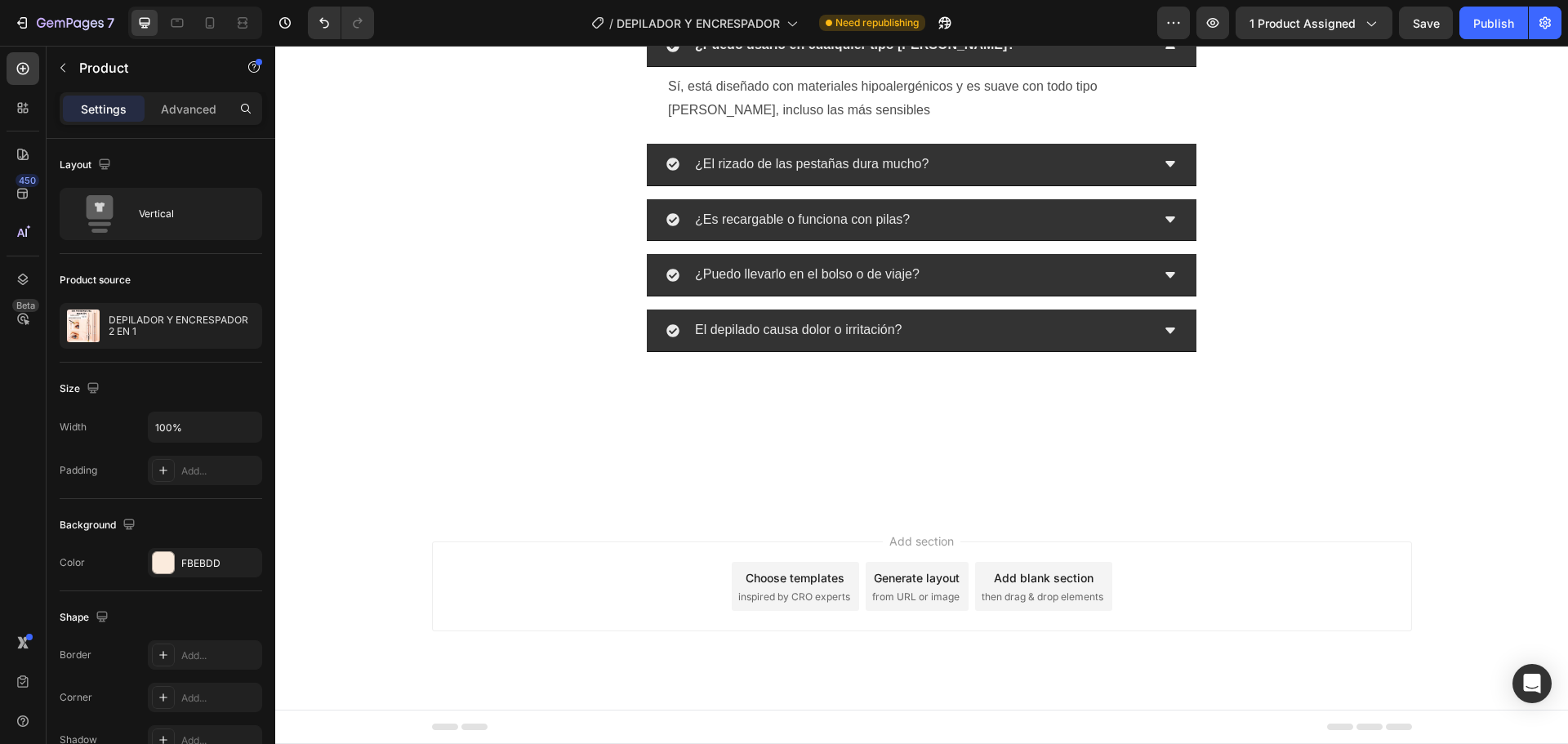
scroll to position [4196, 0]
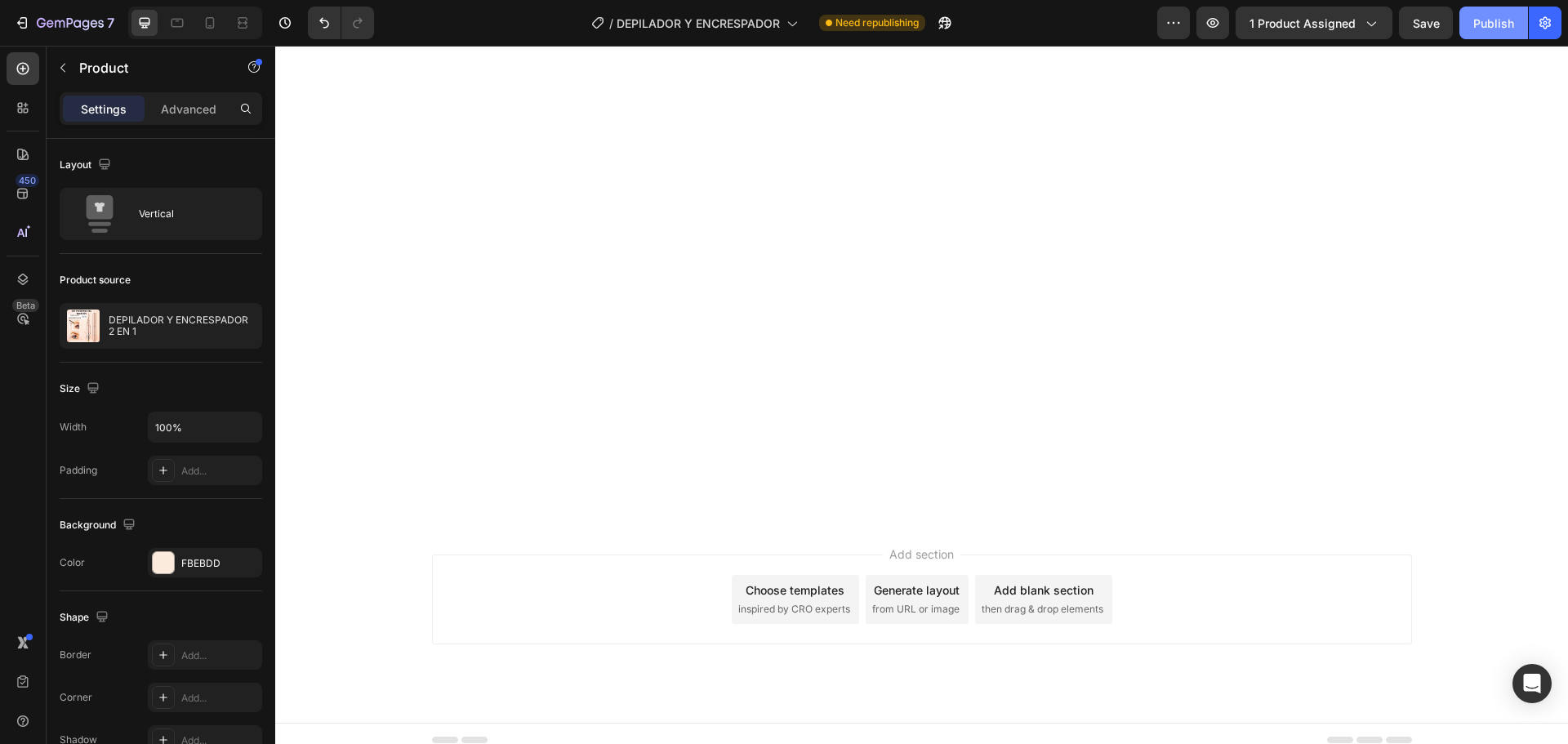
click at [1500, 15] on div "Publish" at bounding box center [1494, 23] width 41 height 17
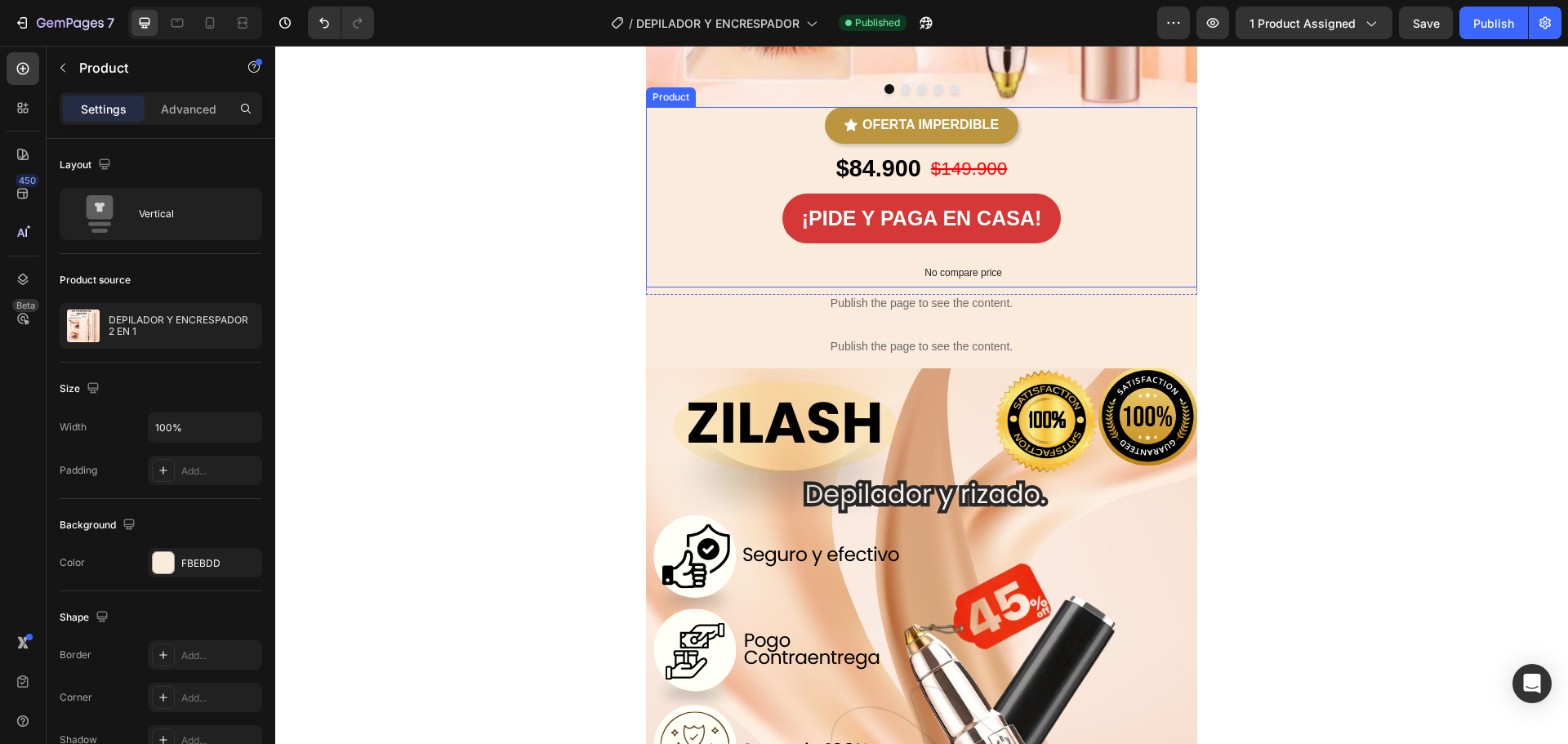
scroll to position [490, 0]
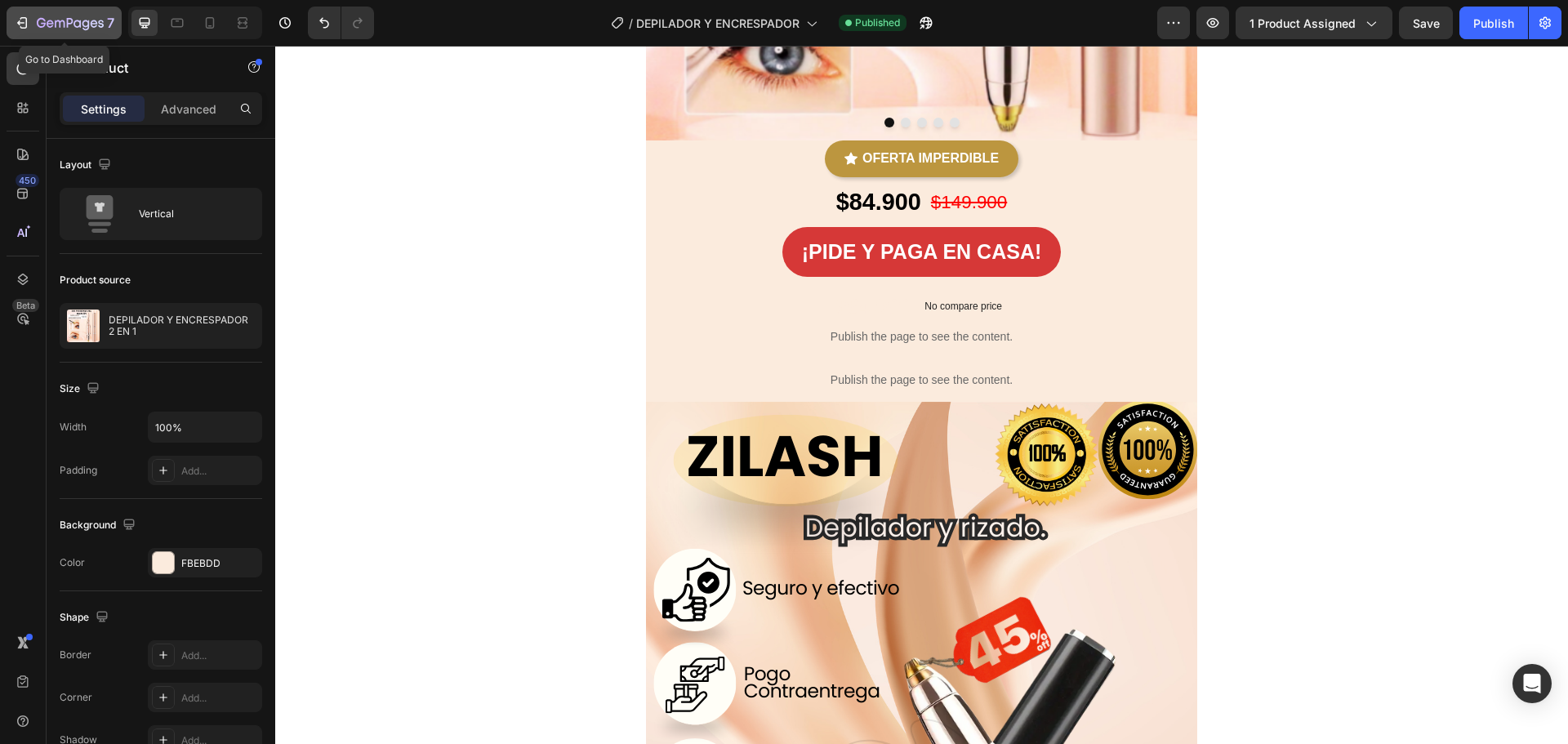
click at [71, 18] on icon "button" at bounding box center [70, 23] width 6 height 10
